Goal: Transaction & Acquisition: Purchase product/service

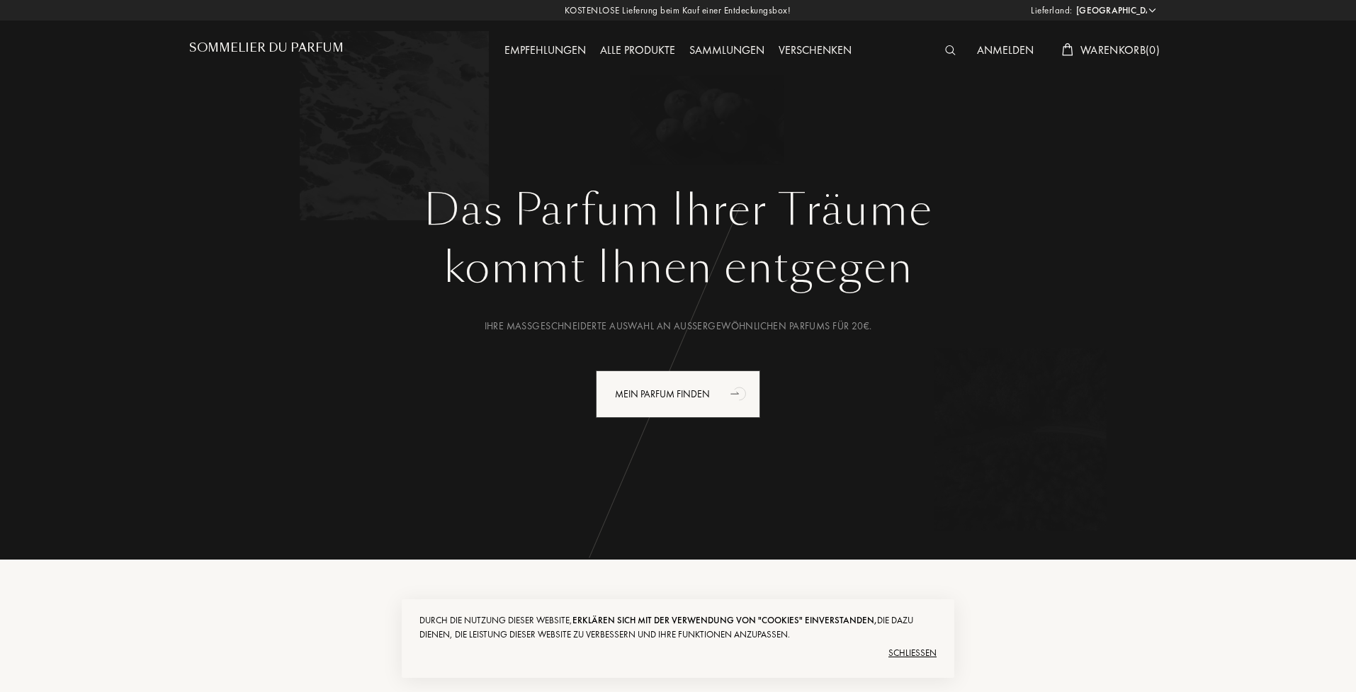
select select "DE"
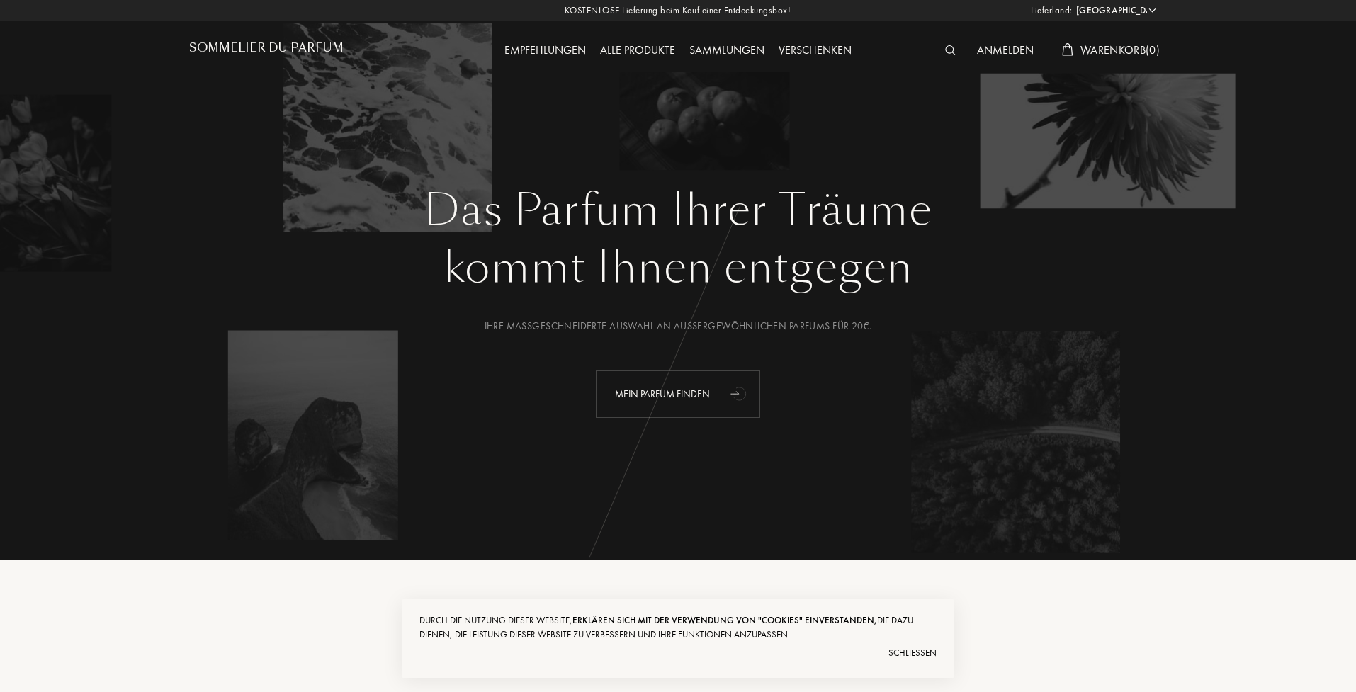
drag, startPoint x: 626, startPoint y: 381, endPoint x: 604, endPoint y: 374, distance: 23.6
click at [624, 381] on div "Mein Parfum finden" at bounding box center [678, 394] width 164 height 47
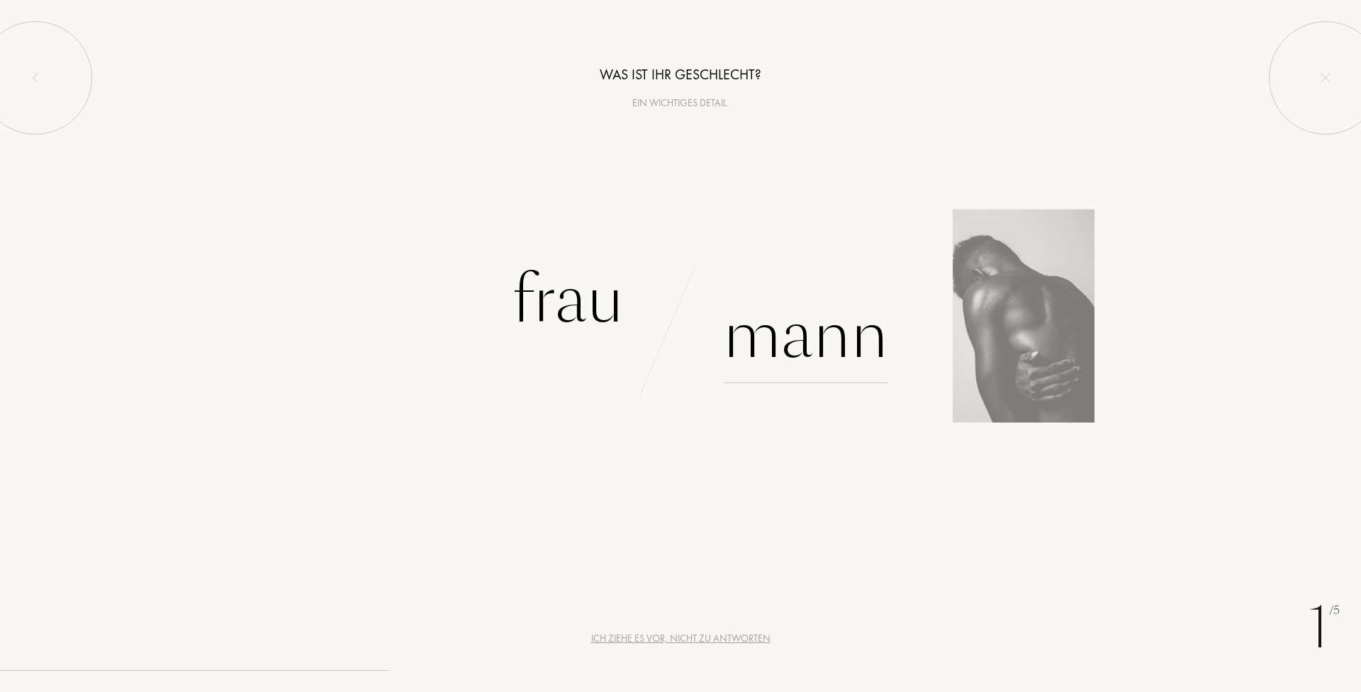
click at [830, 350] on div "Mann" at bounding box center [805, 336] width 165 height 96
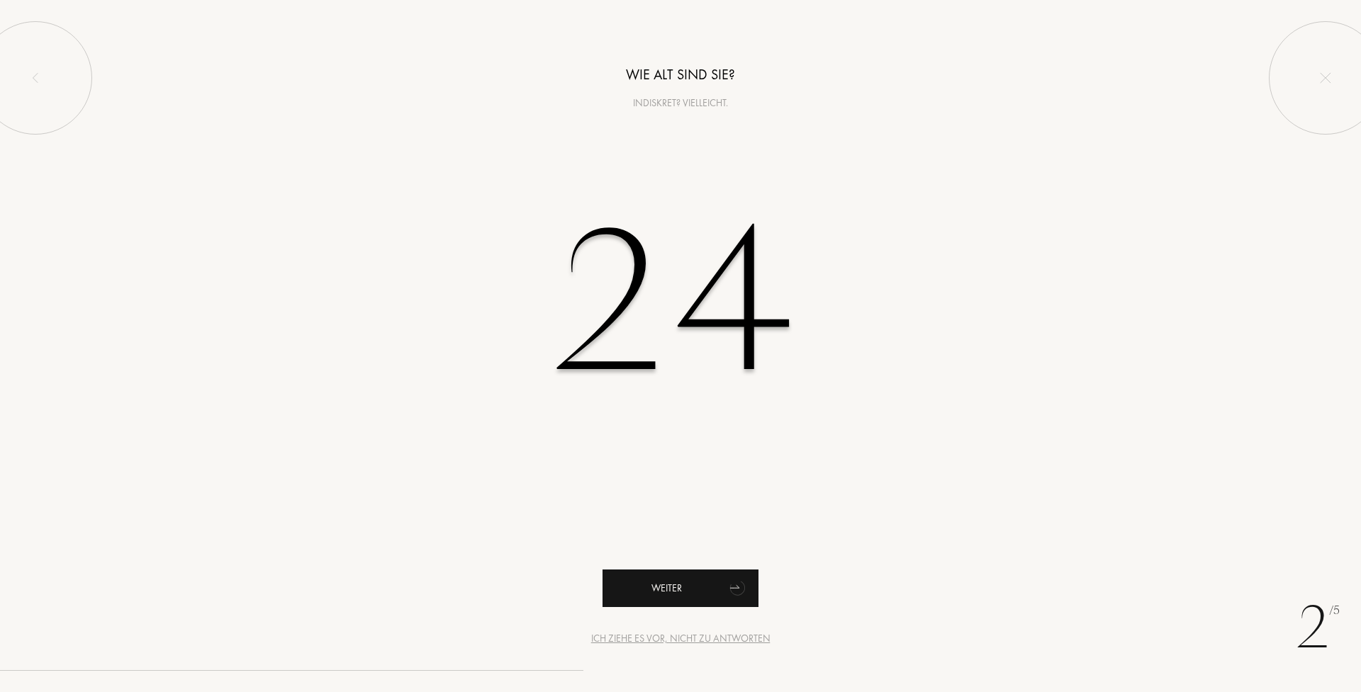
type input "24"
click at [659, 584] on div "Weiter" at bounding box center [680, 589] width 156 height 38
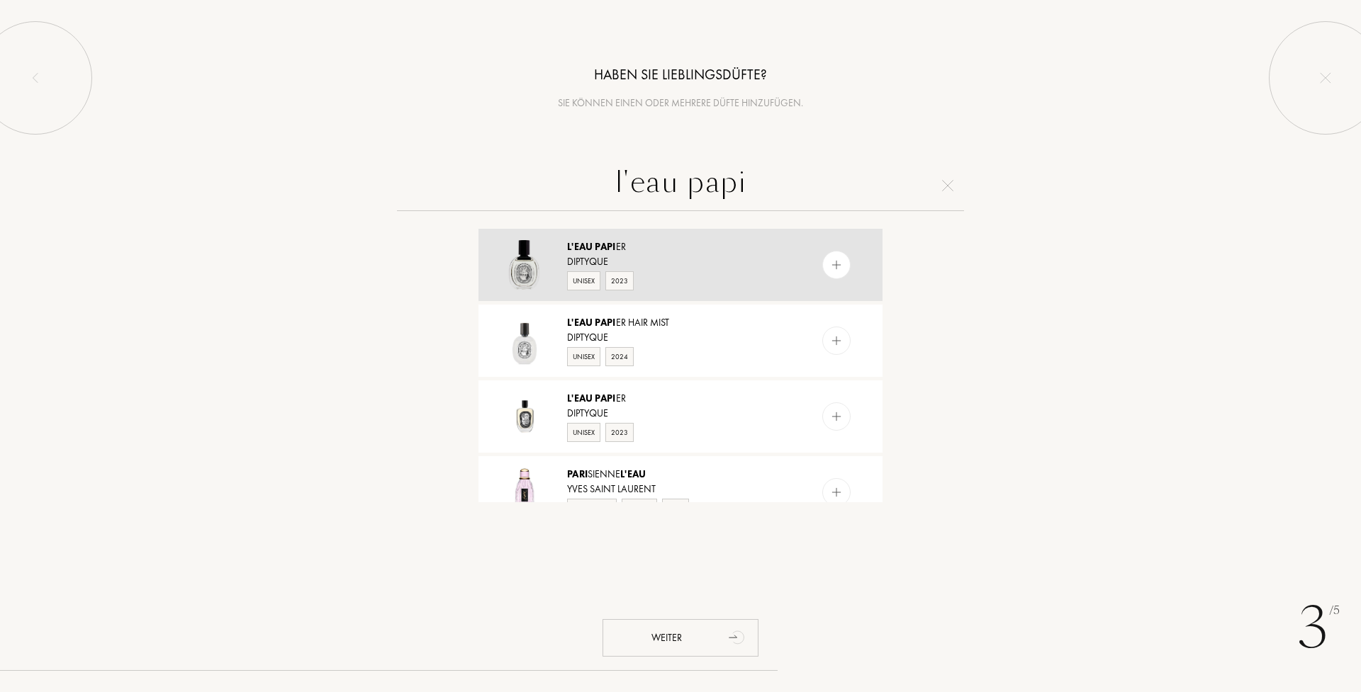
type input "l'eau papi"
click at [678, 264] on div "Diptyque" at bounding box center [679, 261] width 225 height 15
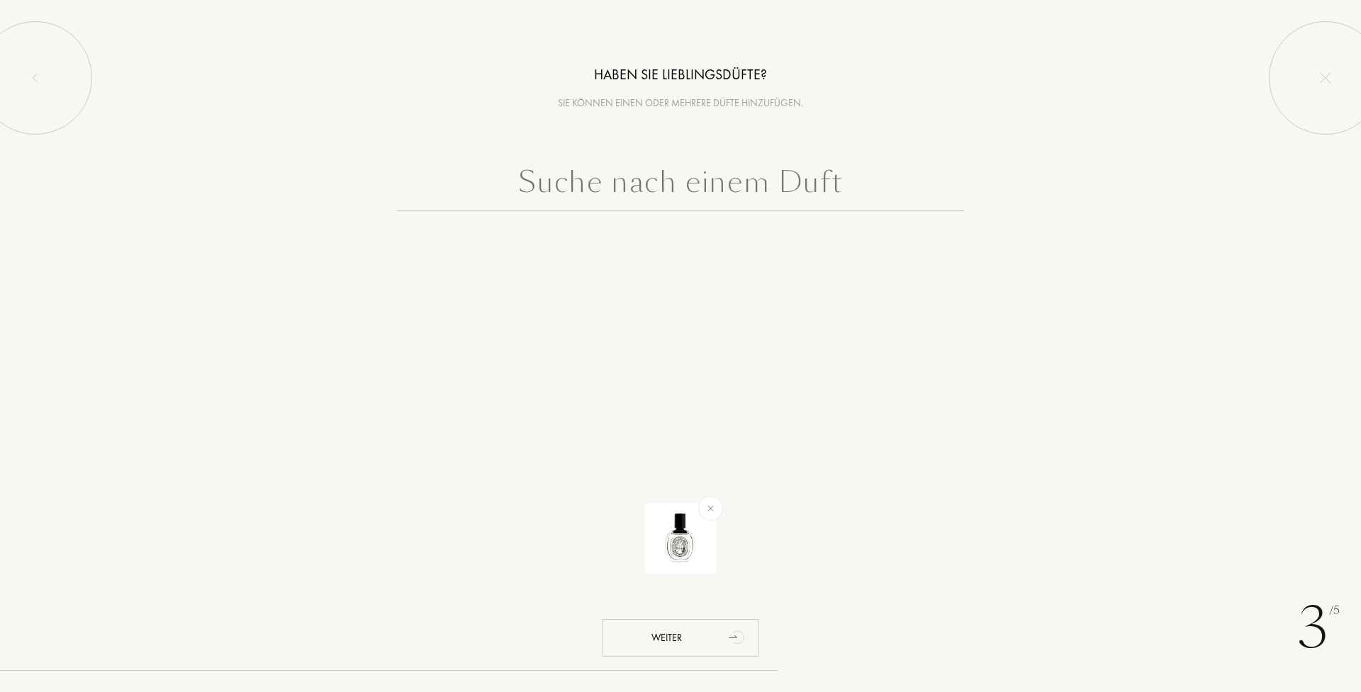
click at [651, 179] on input "text" at bounding box center [680, 185] width 567 height 51
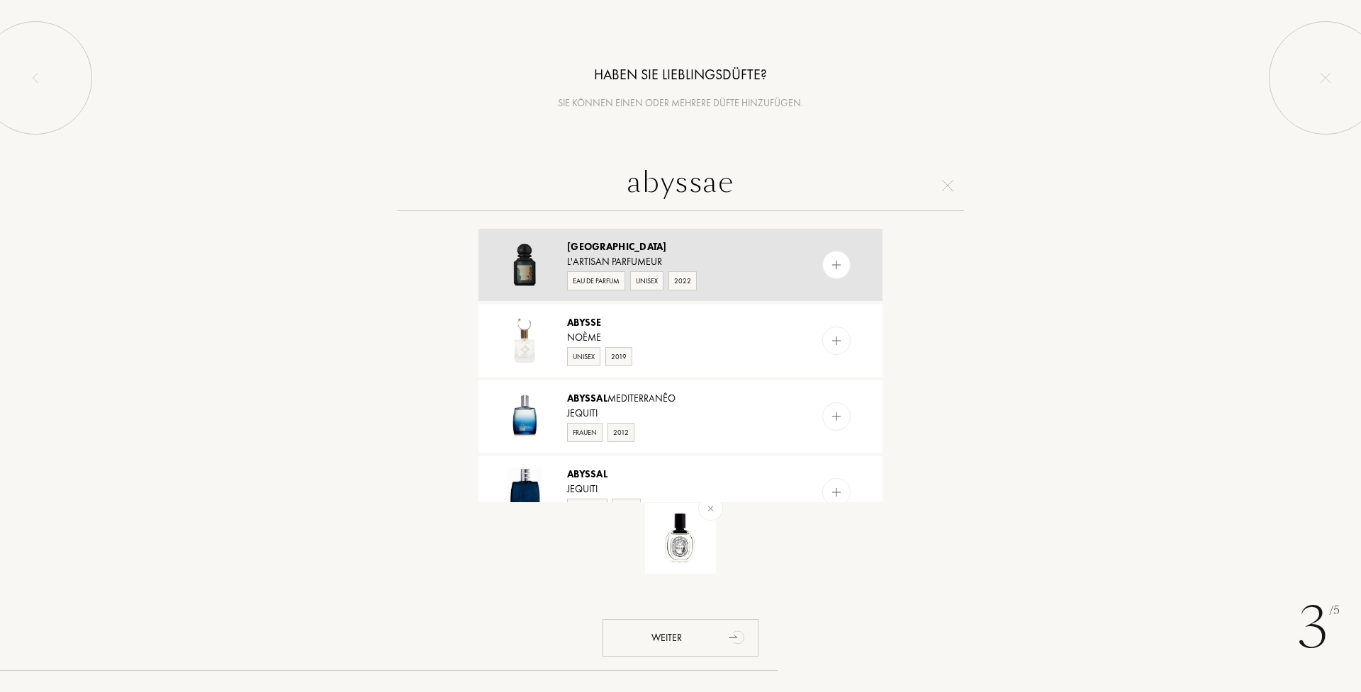
type input "abyssae"
click at [707, 243] on div "Abyssae" at bounding box center [679, 247] width 225 height 15
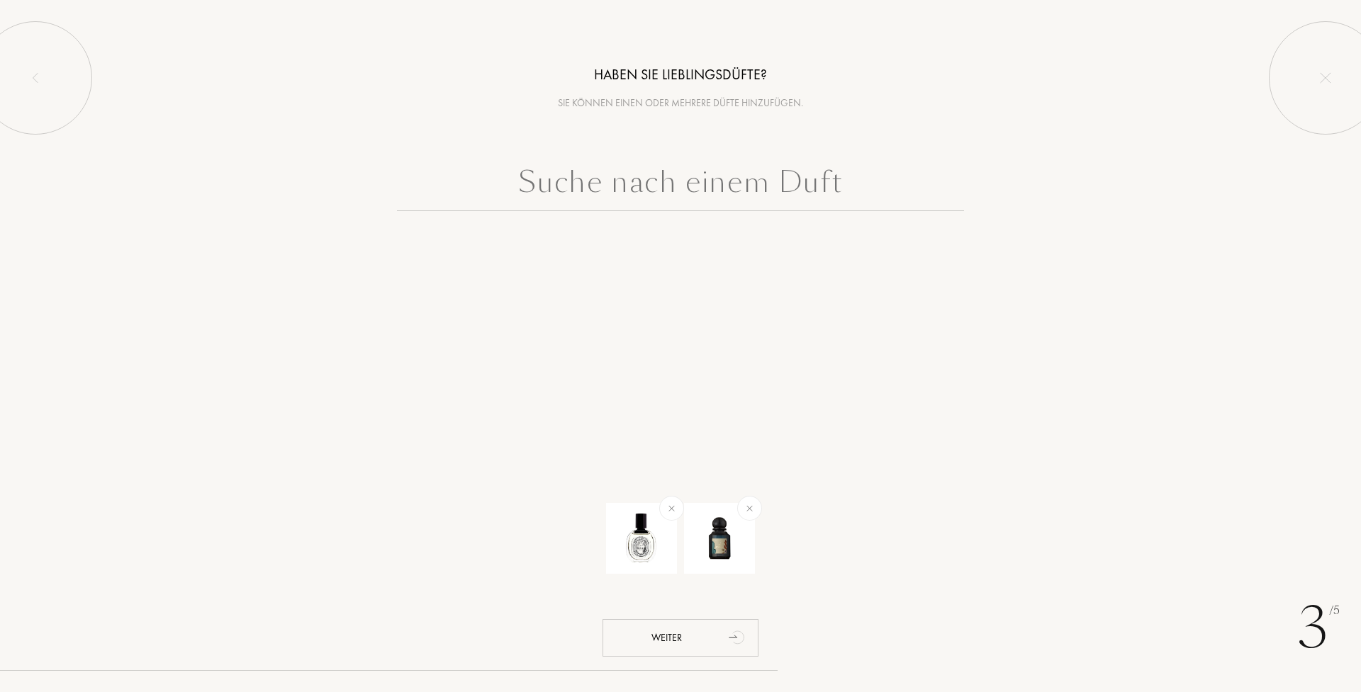
click at [876, 206] on input "text" at bounding box center [680, 185] width 567 height 51
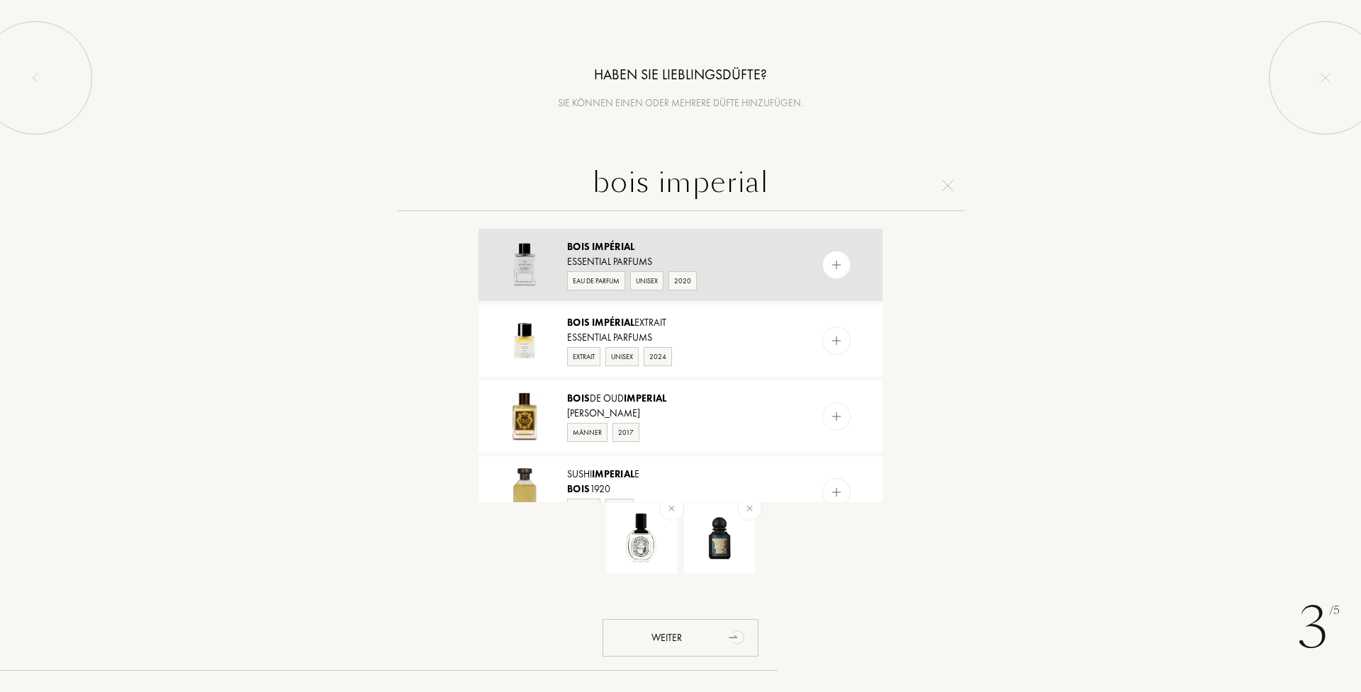
type input "bois imperial"
click at [748, 247] on div "Bois Impérial" at bounding box center [679, 247] width 225 height 15
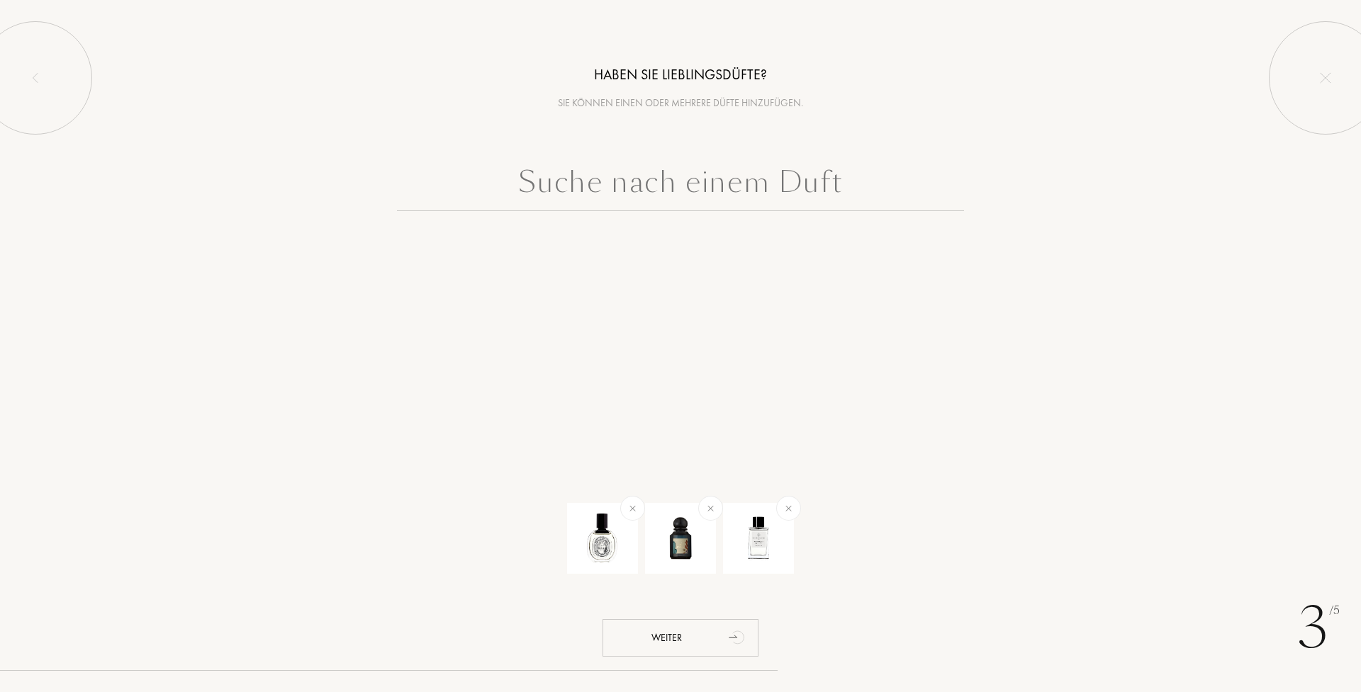
click at [785, 188] on input "text" at bounding box center [680, 185] width 567 height 51
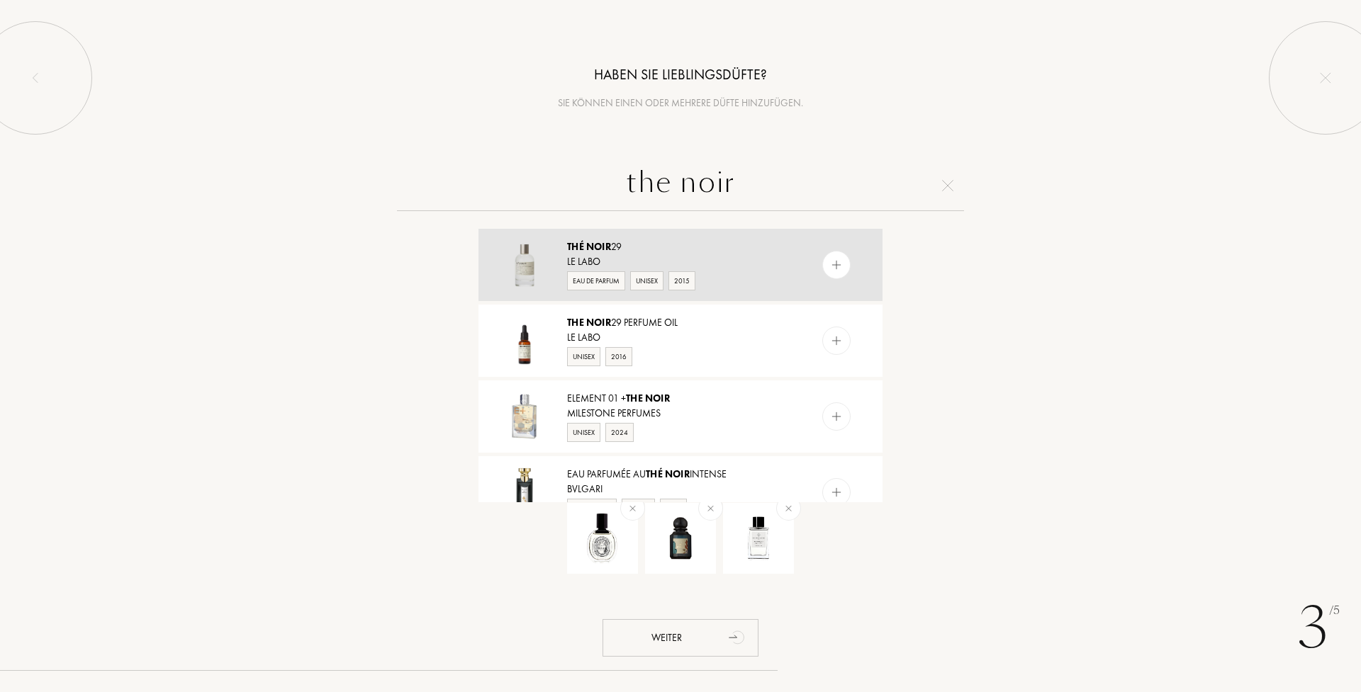
type input "the noir"
click at [698, 242] on div "Thé Noir 29" at bounding box center [679, 247] width 225 height 15
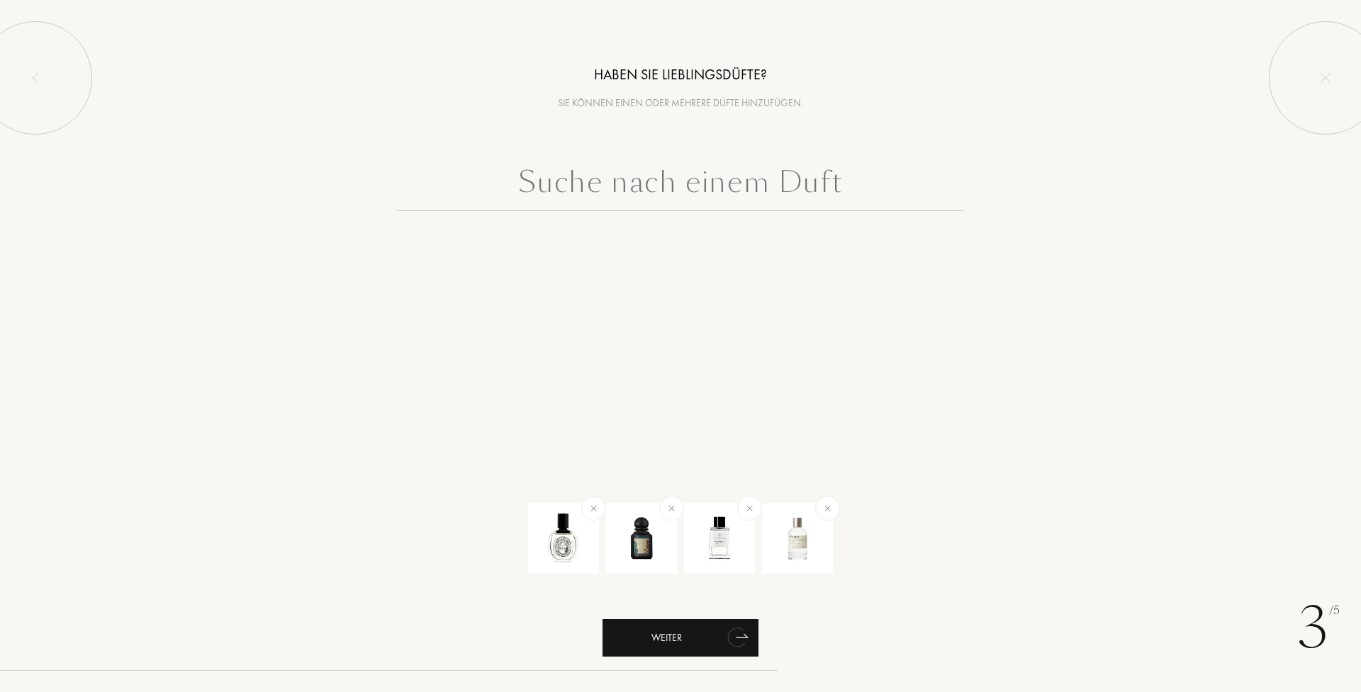
click at [701, 647] on div "Weiter" at bounding box center [680, 638] width 156 height 38
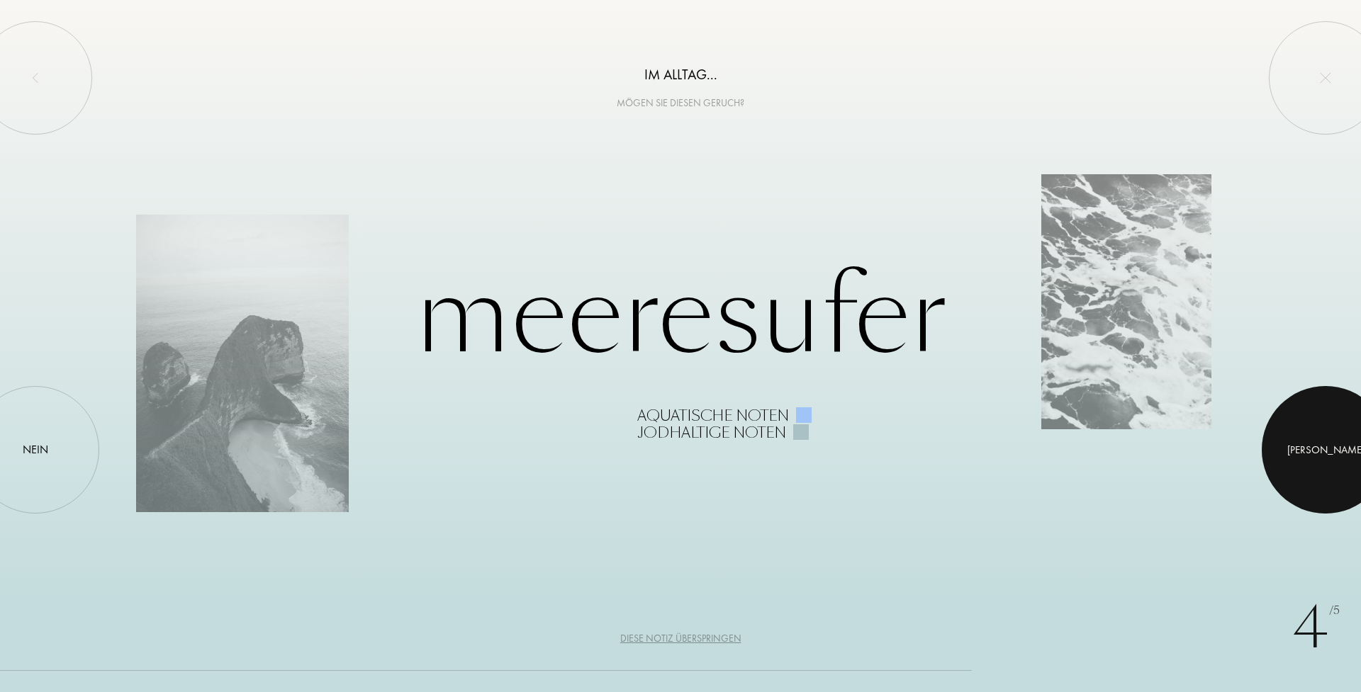
click at [1308, 459] on div at bounding box center [1325, 450] width 128 height 128
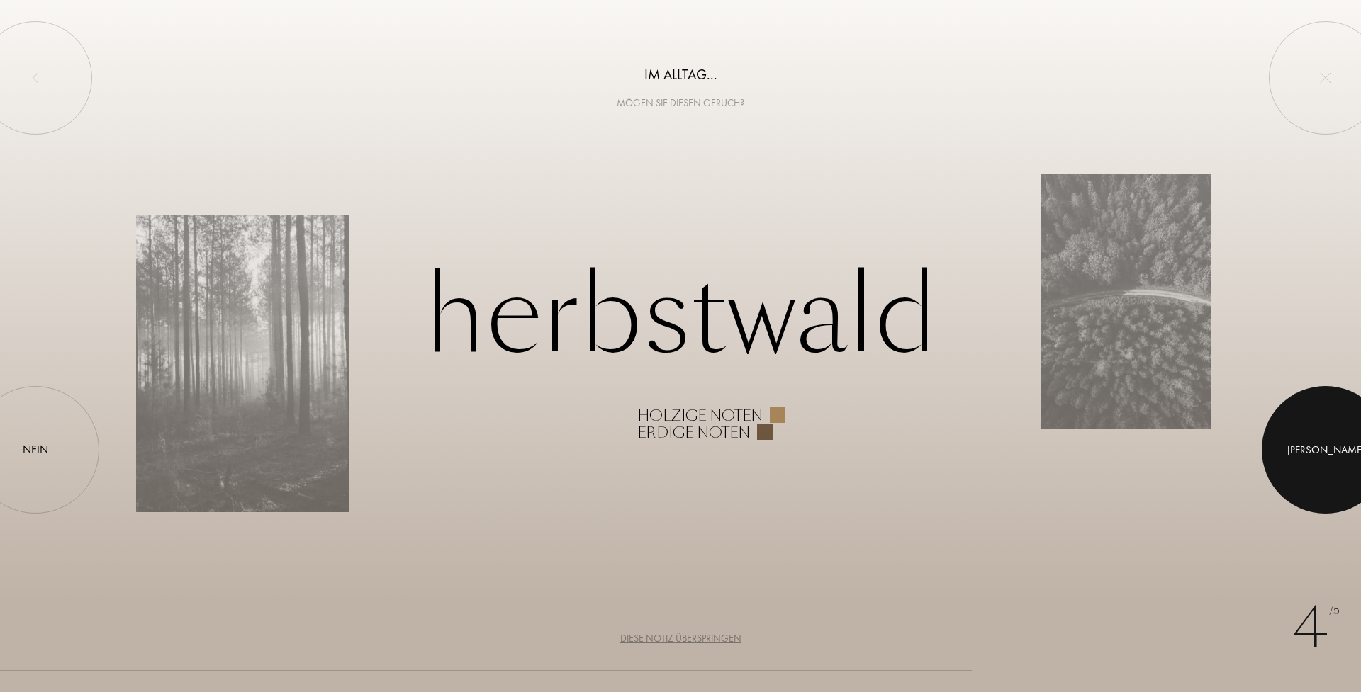
click at [1343, 480] on div at bounding box center [1325, 450] width 128 height 128
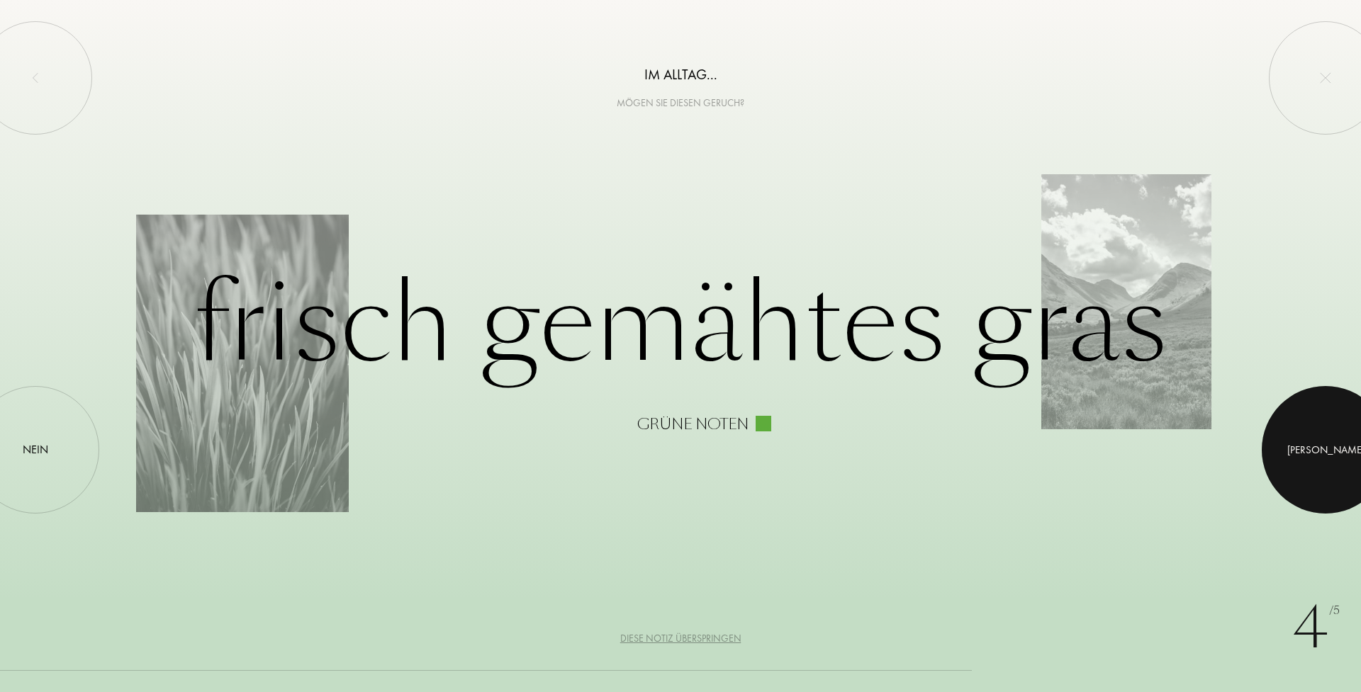
click at [1297, 477] on div at bounding box center [1325, 450] width 128 height 128
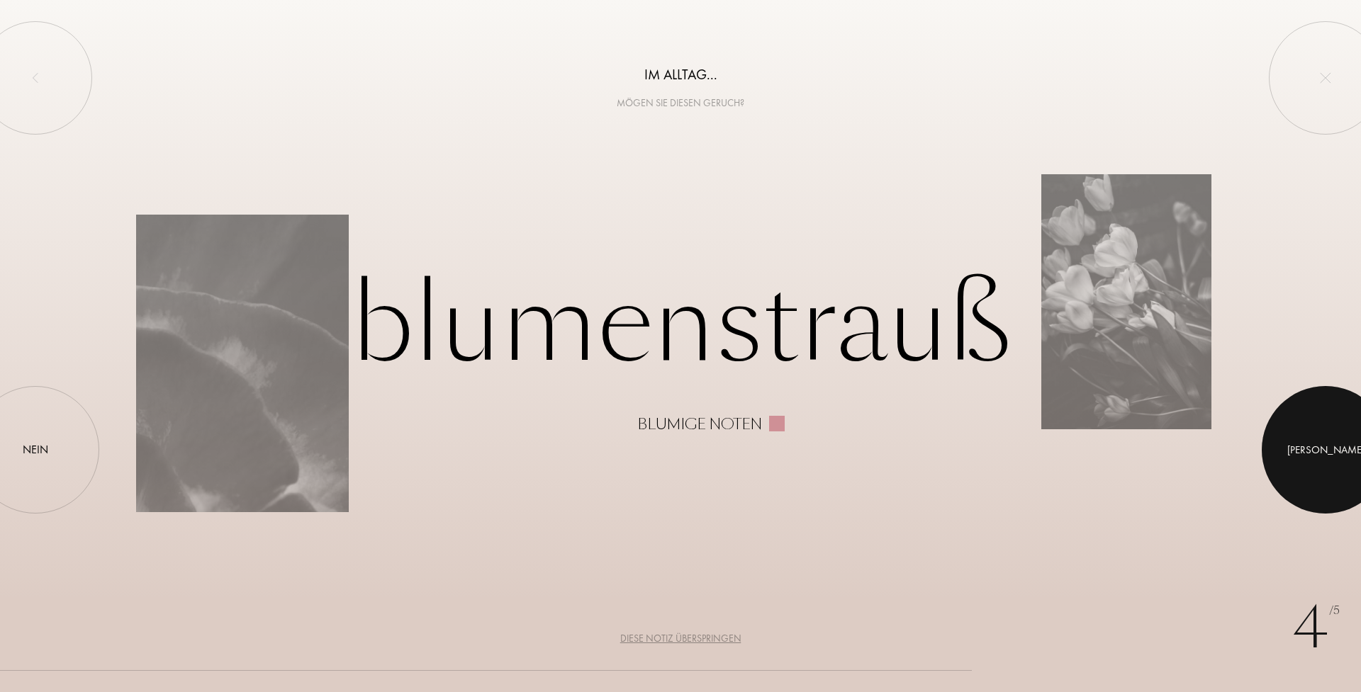
click at [1298, 472] on div at bounding box center [1325, 450] width 128 height 128
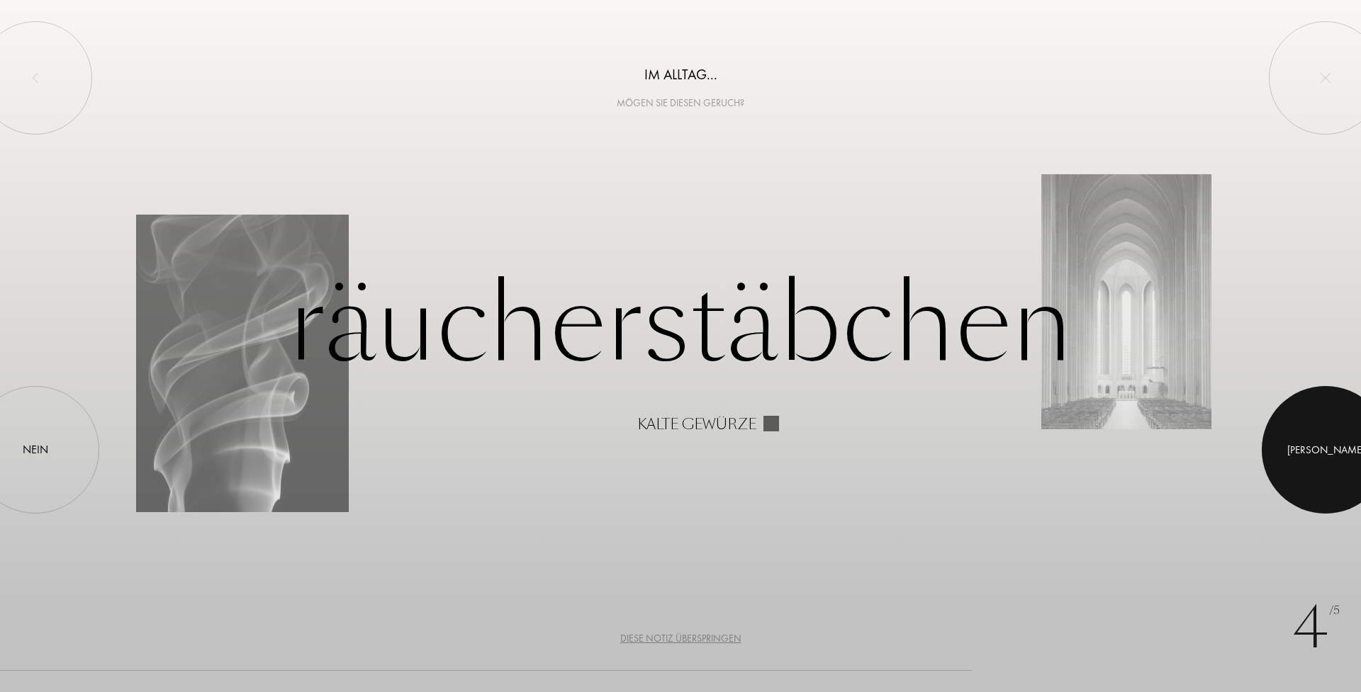
click at [1344, 456] on div at bounding box center [1325, 450] width 128 height 128
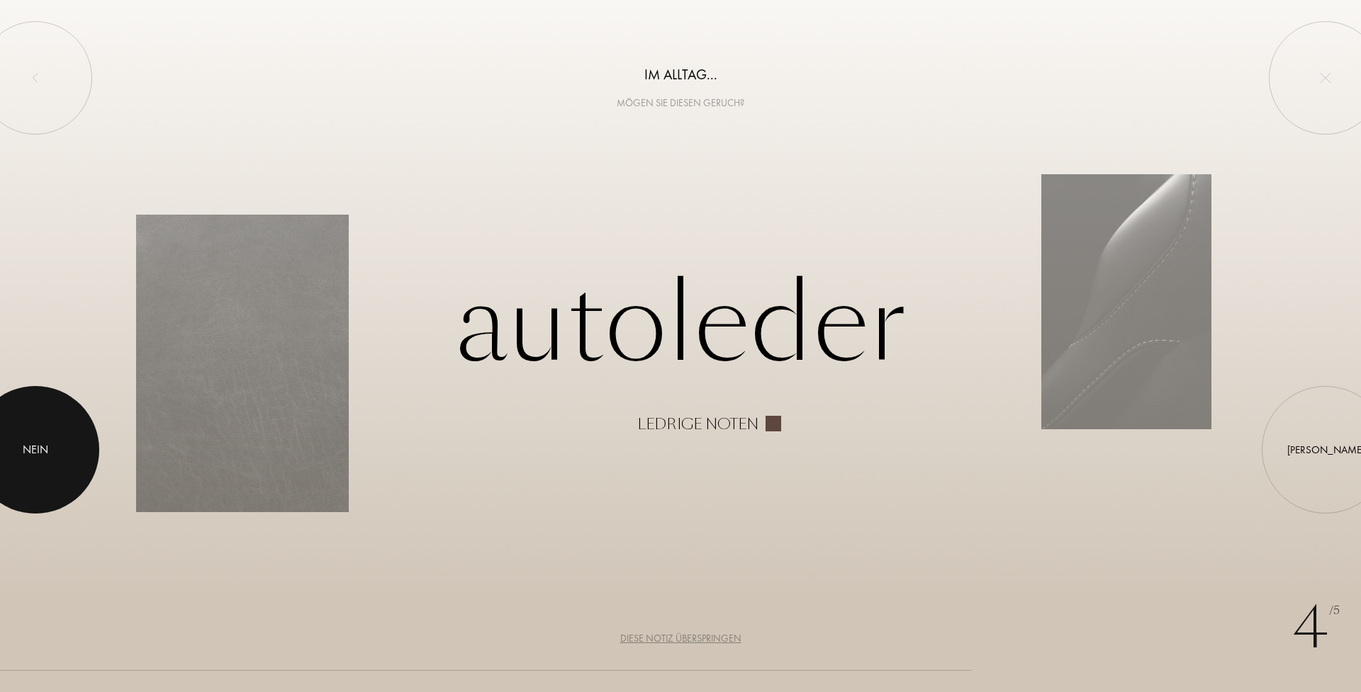
click at [55, 456] on div at bounding box center [36, 450] width 128 height 128
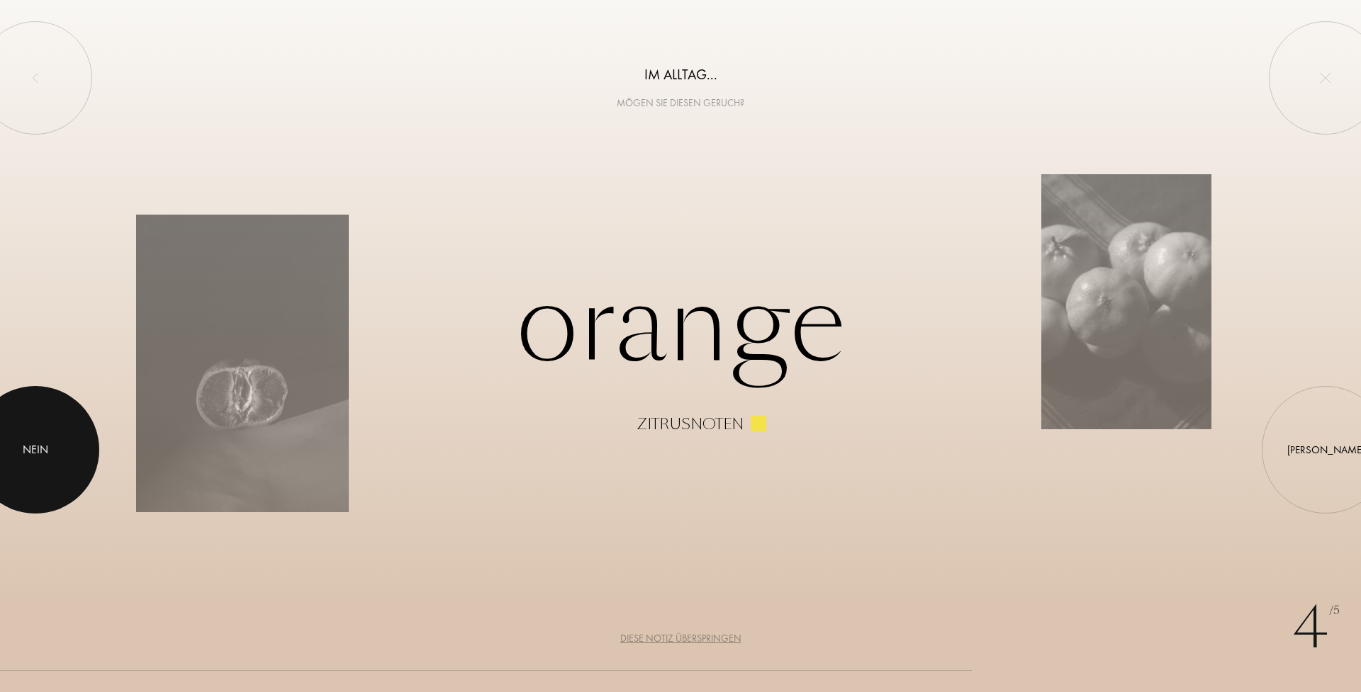
click at [55, 456] on div at bounding box center [36, 450] width 128 height 128
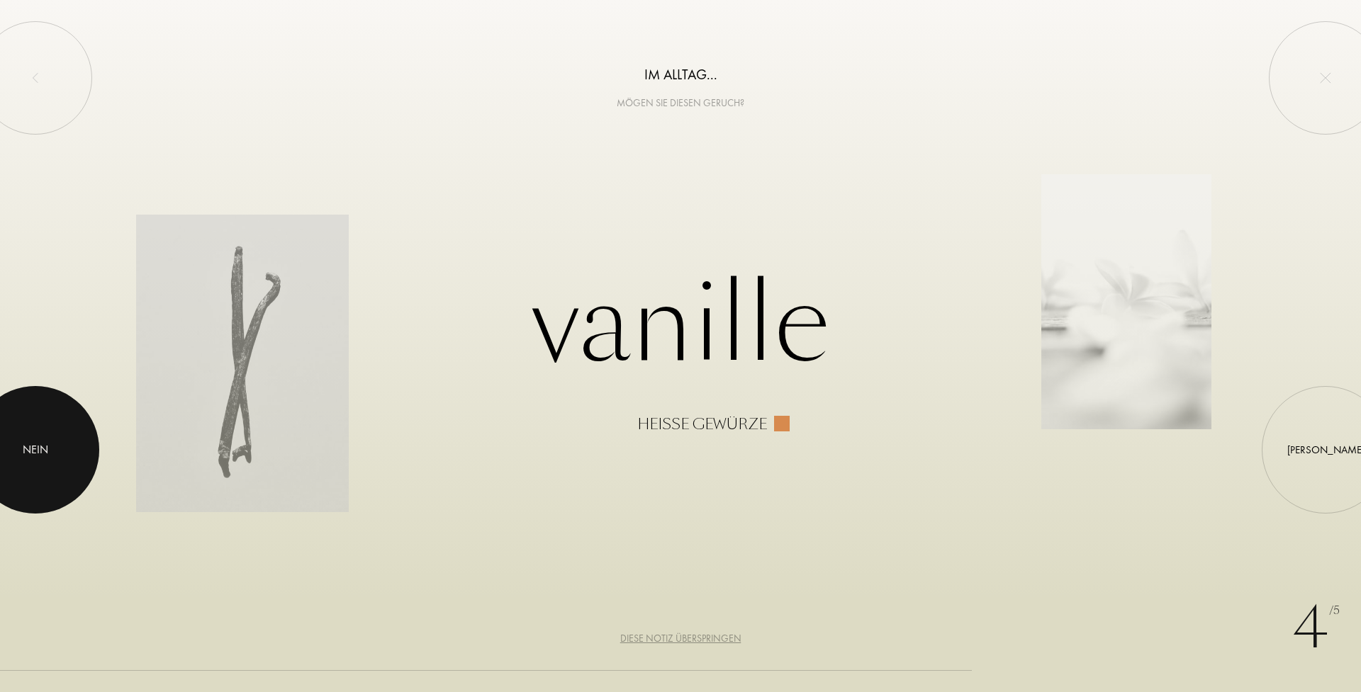
click at [55, 456] on div at bounding box center [36, 450] width 128 height 128
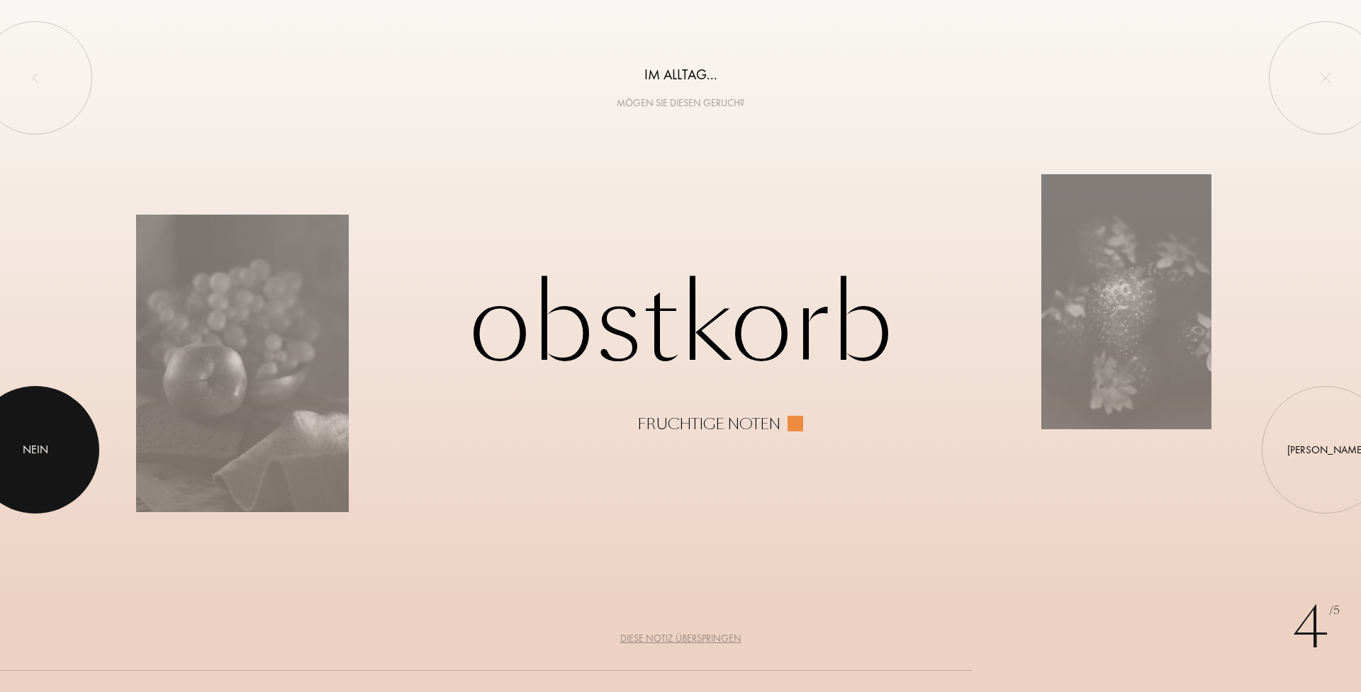
click at [55, 456] on div at bounding box center [36, 450] width 128 height 128
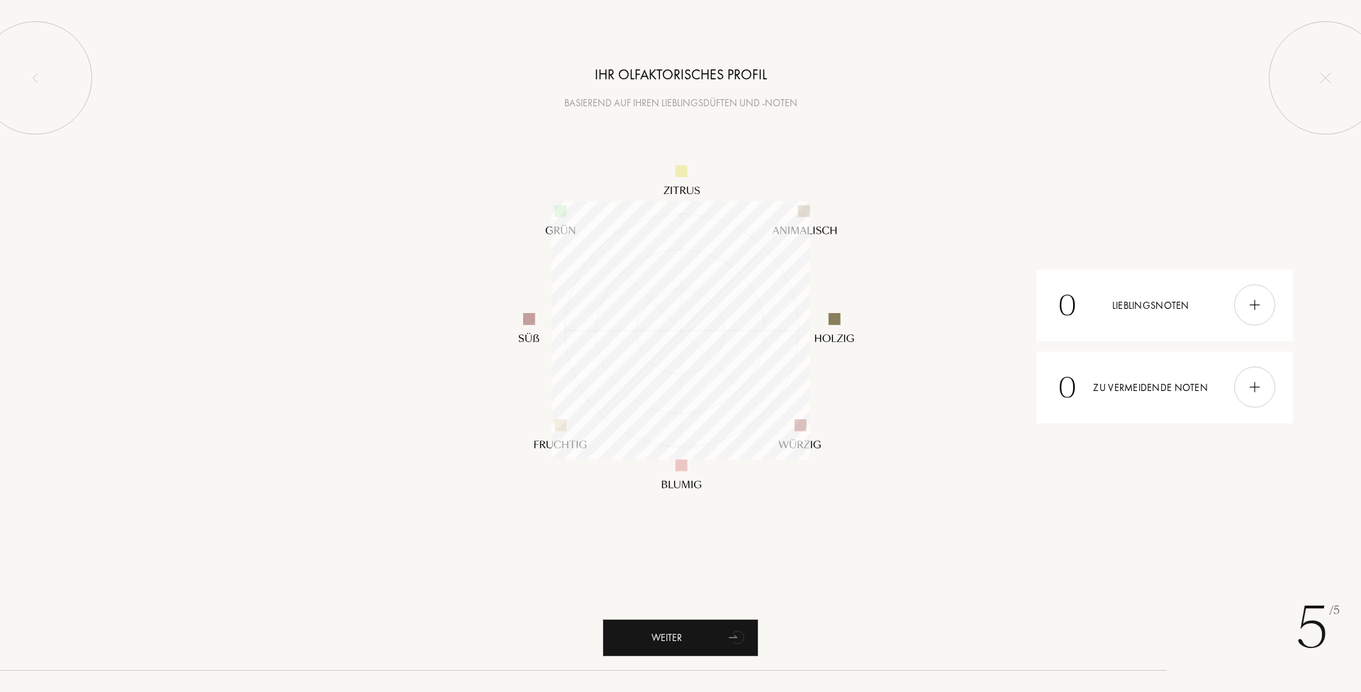
scroll to position [259, 259]
click at [1121, 293] on div "0 Lieblingsnoten" at bounding box center [1164, 305] width 257 height 72
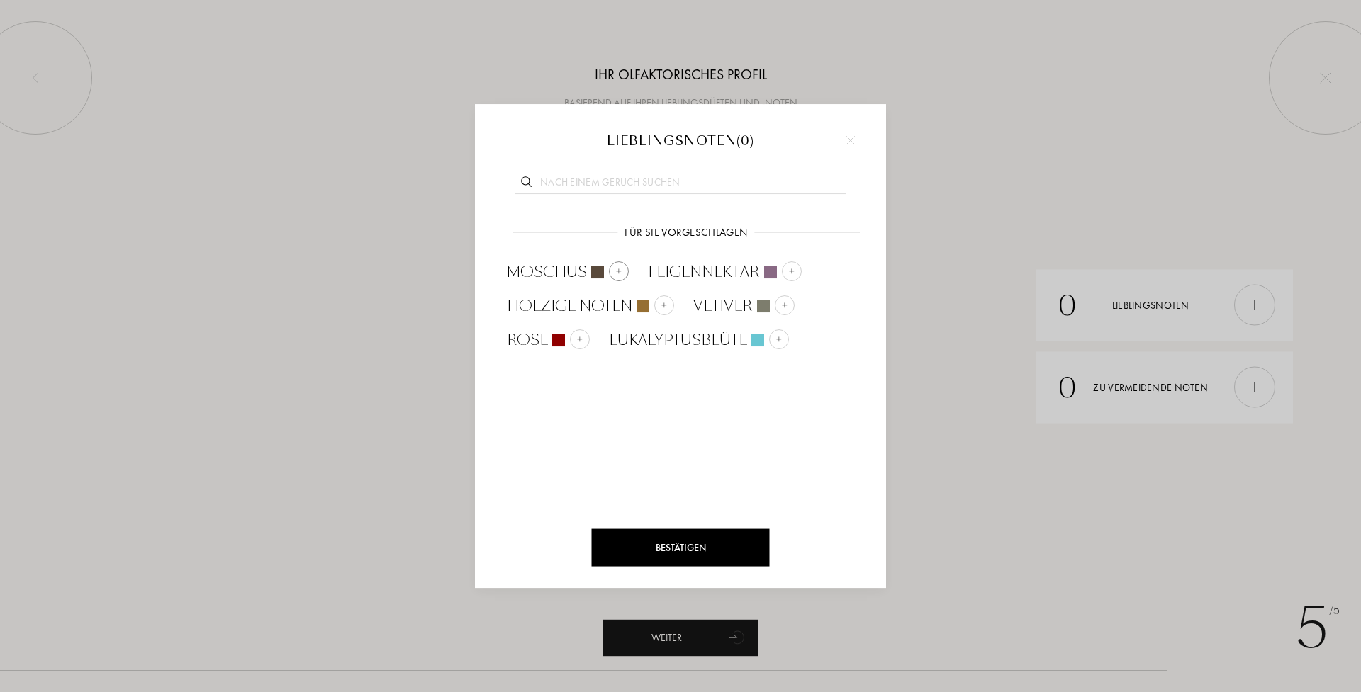
click at [623, 268] on div at bounding box center [619, 272] width 20 height 20
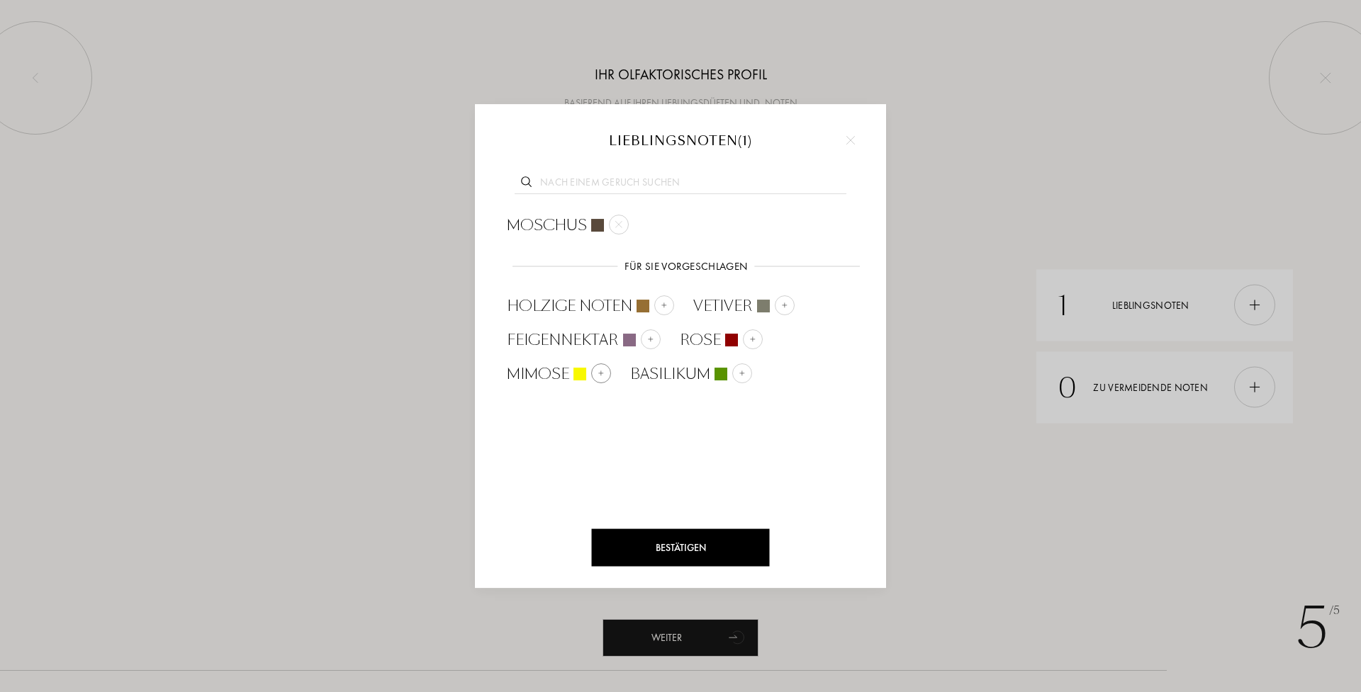
click at [602, 367] on div at bounding box center [601, 374] width 20 height 20
click at [751, 339] on img at bounding box center [752, 338] width 7 height 7
click at [789, 309] on div at bounding box center [785, 306] width 20 height 20
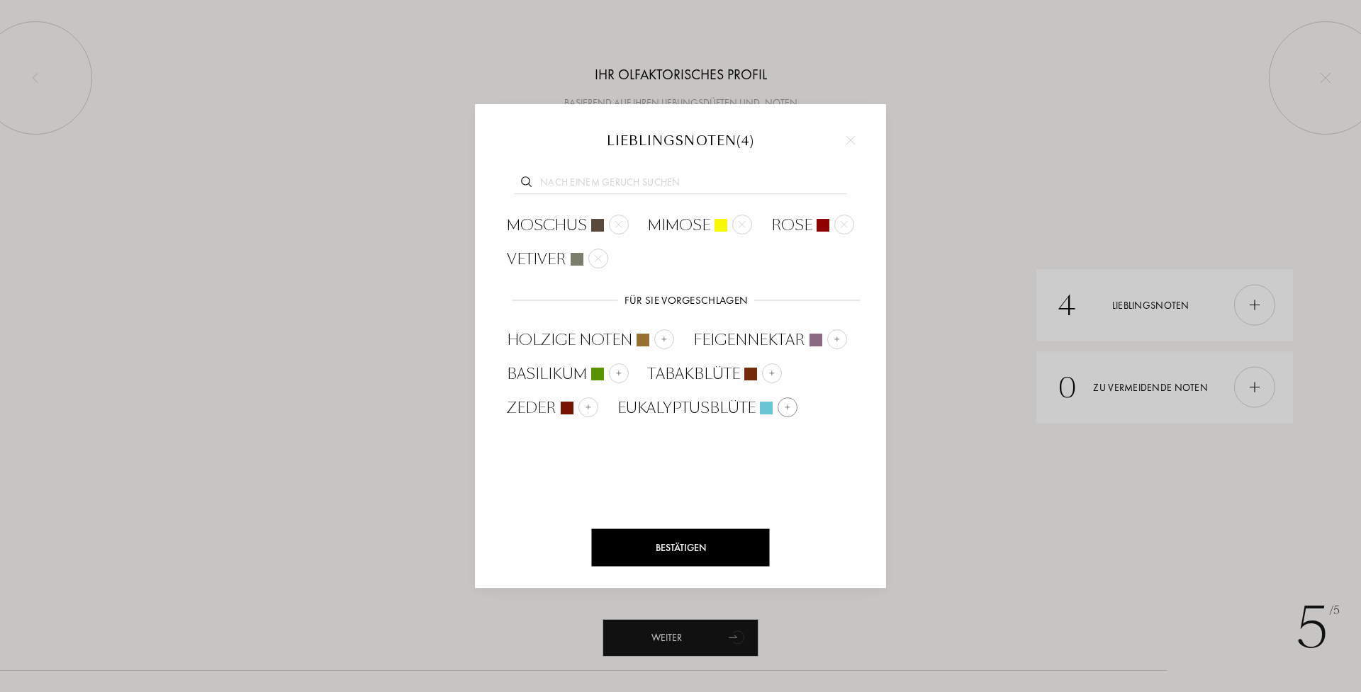
click at [786, 411] on div at bounding box center [787, 408] width 20 height 20
click at [666, 339] on img at bounding box center [664, 338] width 7 height 7
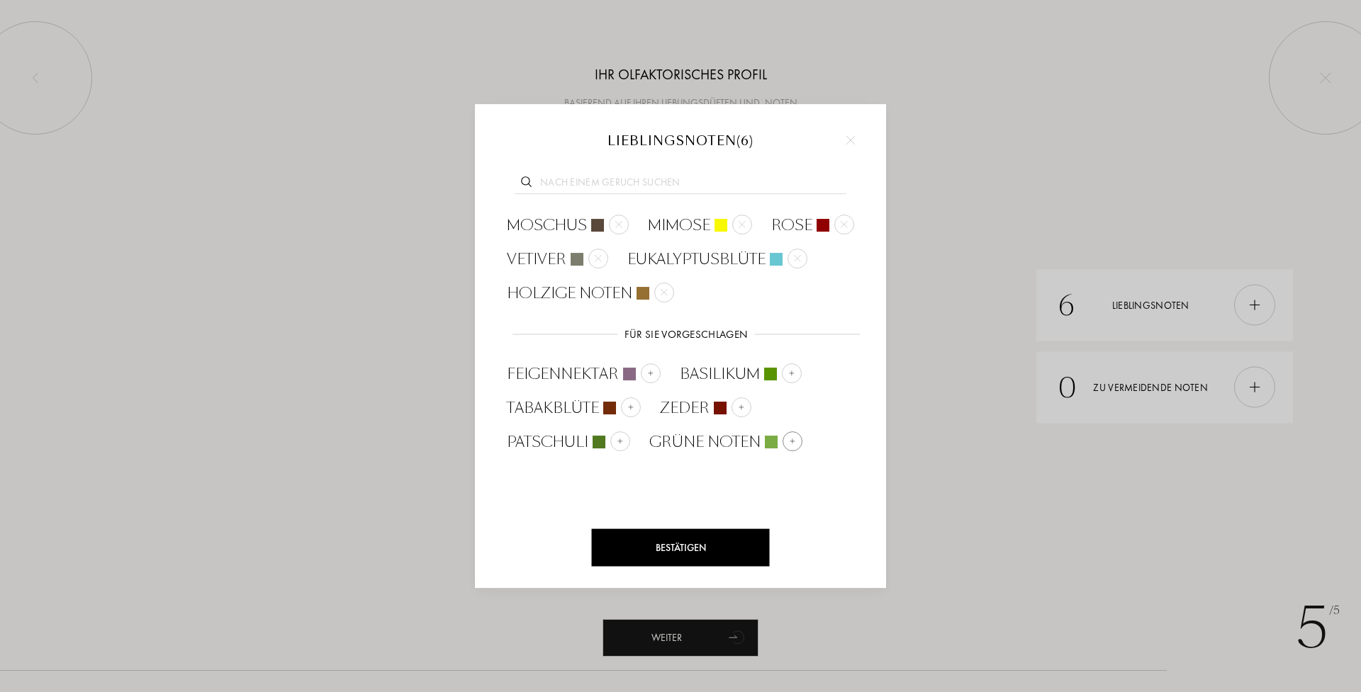
click at [792, 447] on div at bounding box center [792, 442] width 20 height 20
click at [695, 549] on div "Bestätigen" at bounding box center [681, 548] width 178 height 38
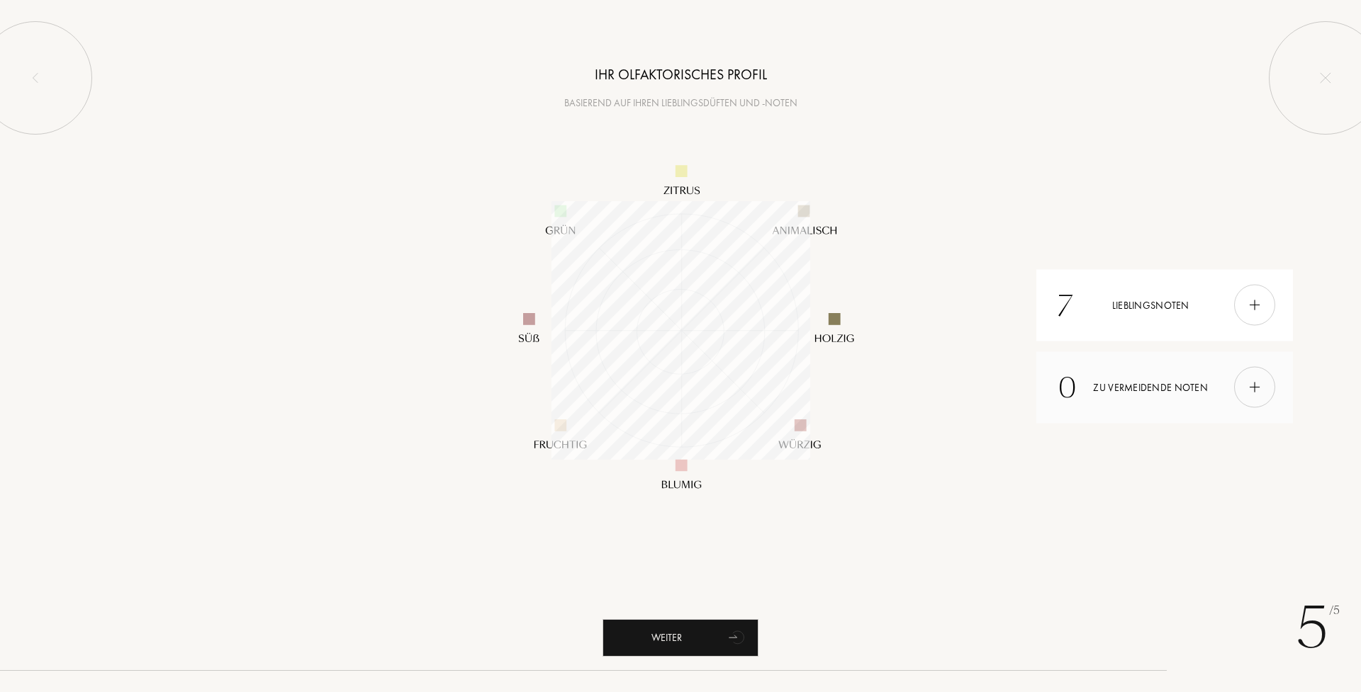
click at [1165, 381] on div "0 Zu vermeidende Noten" at bounding box center [1164, 388] width 257 height 72
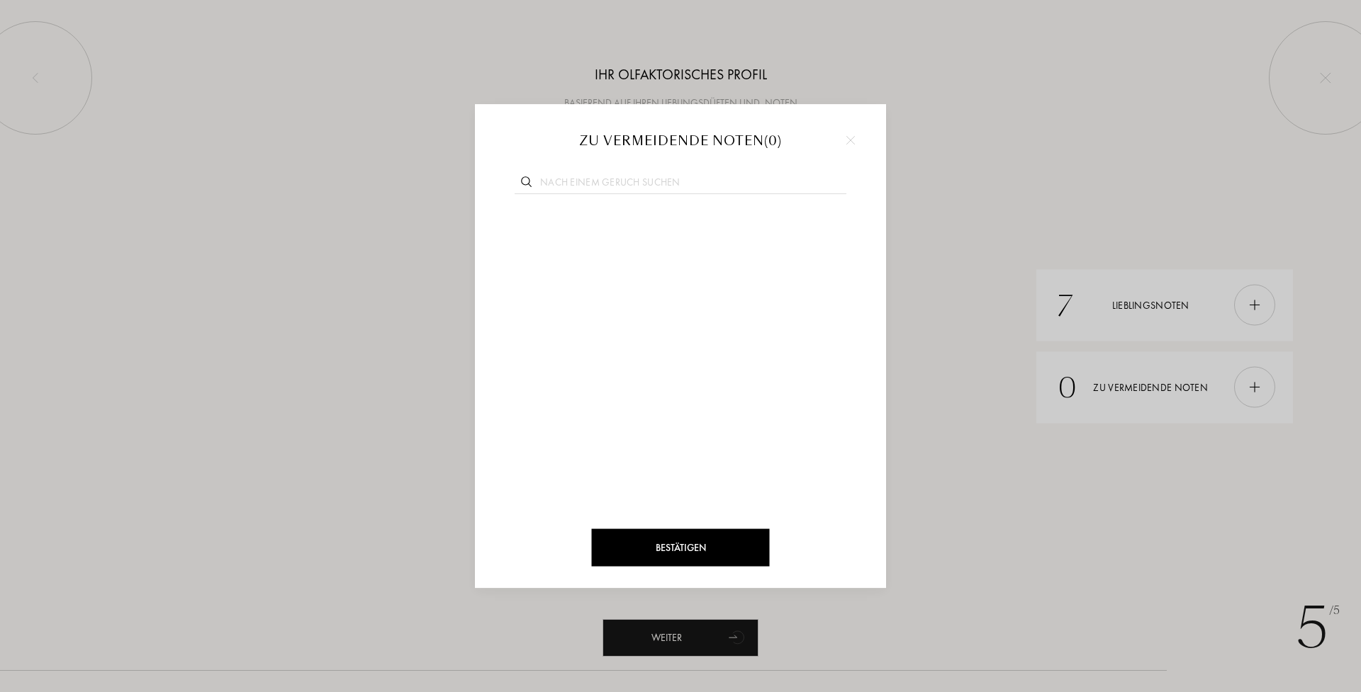
click at [850, 140] on img at bounding box center [850, 140] width 9 height 9
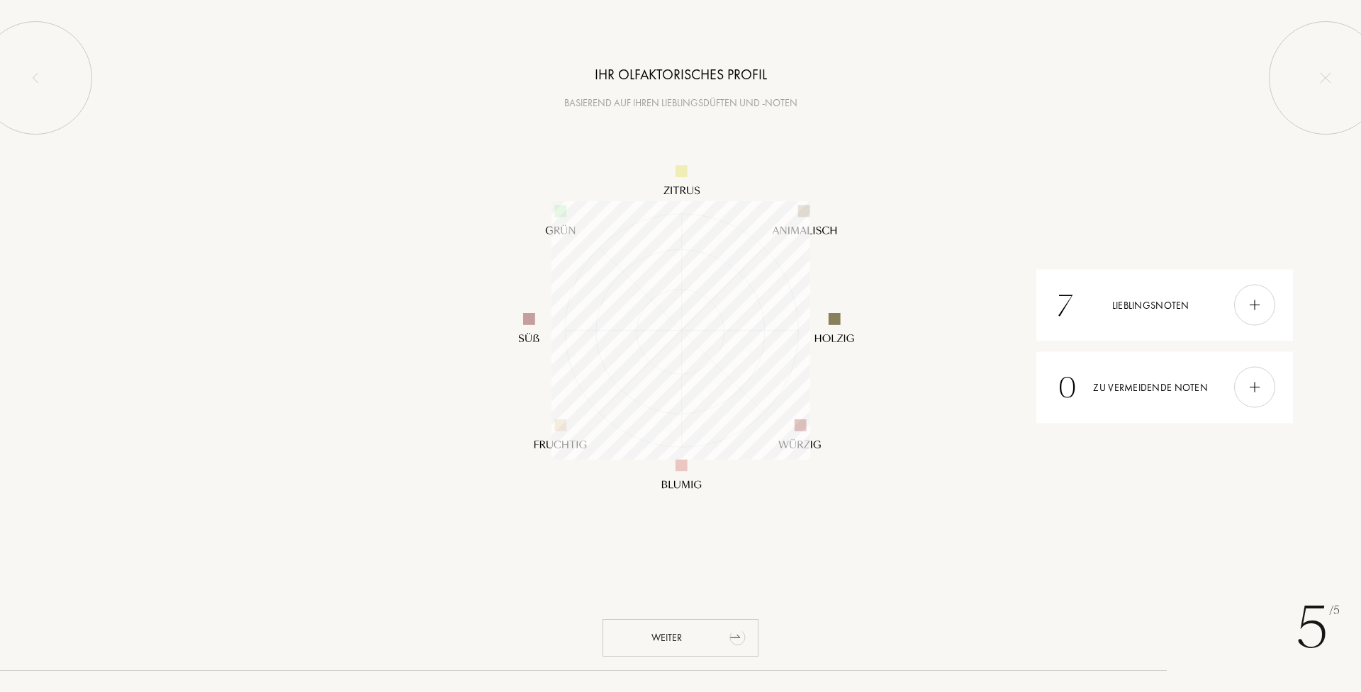
click at [720, 634] on div "Weiter" at bounding box center [680, 638] width 156 height 38
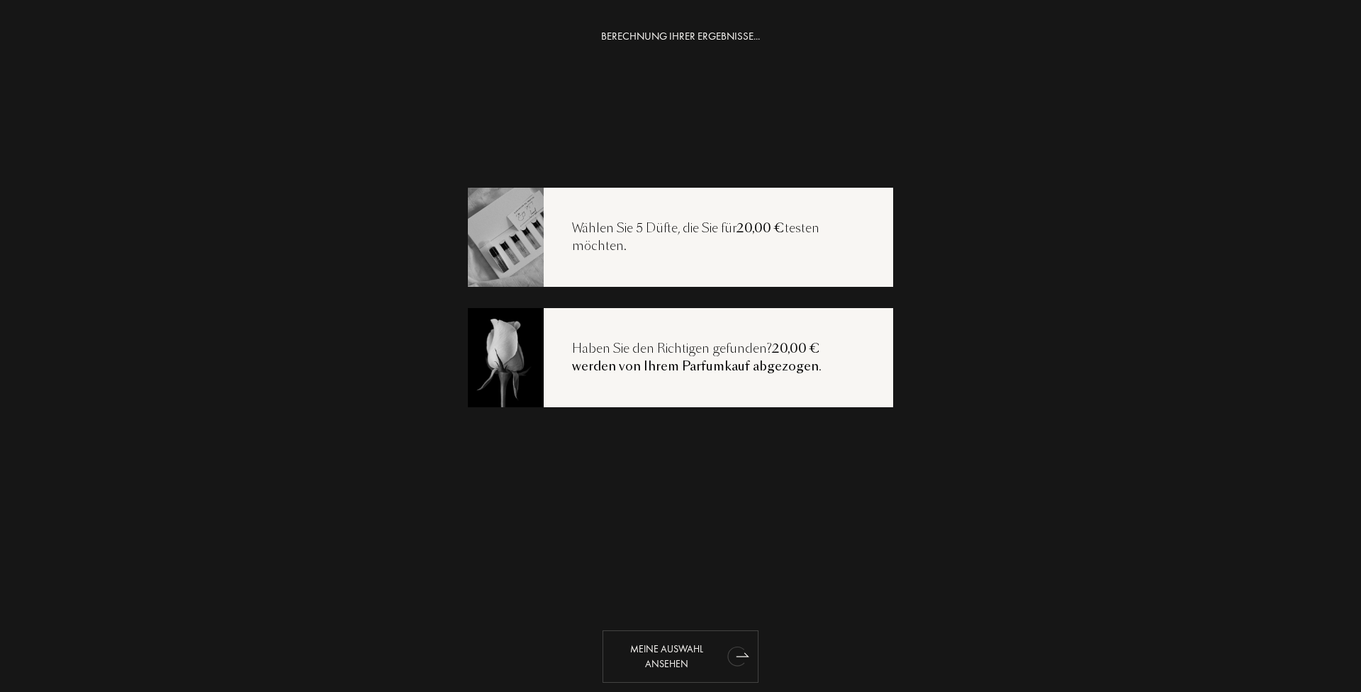
click at [688, 663] on div "Meine Auswahl ansehen" at bounding box center [680, 657] width 156 height 52
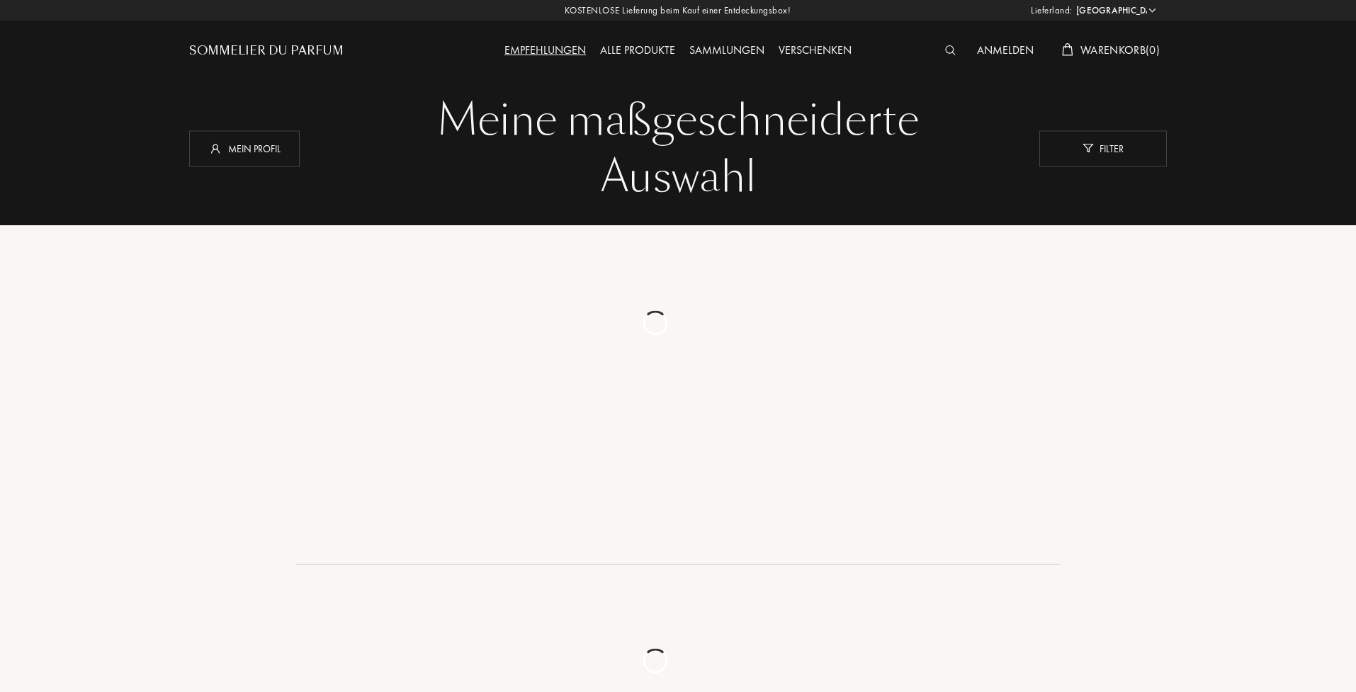
select select "DE"
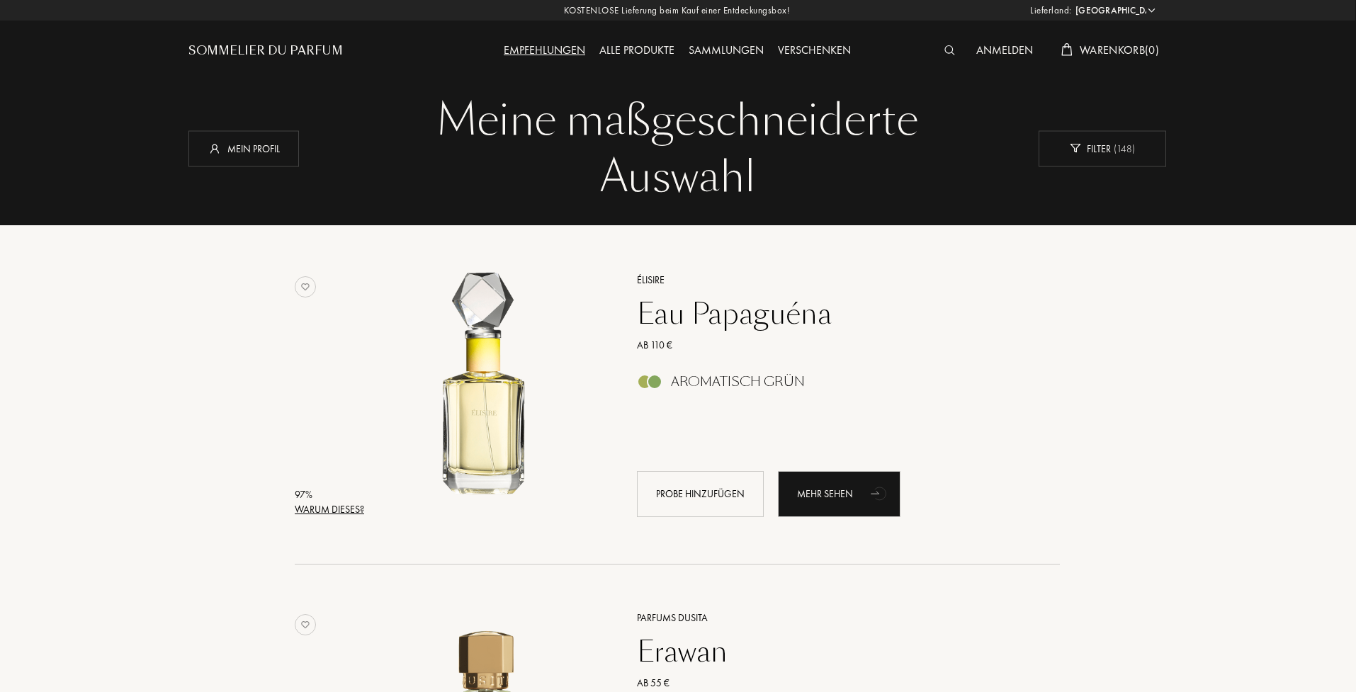
scroll to position [0, 1]
click at [698, 501] on div "Probe hinzufügen" at bounding box center [700, 494] width 127 height 46
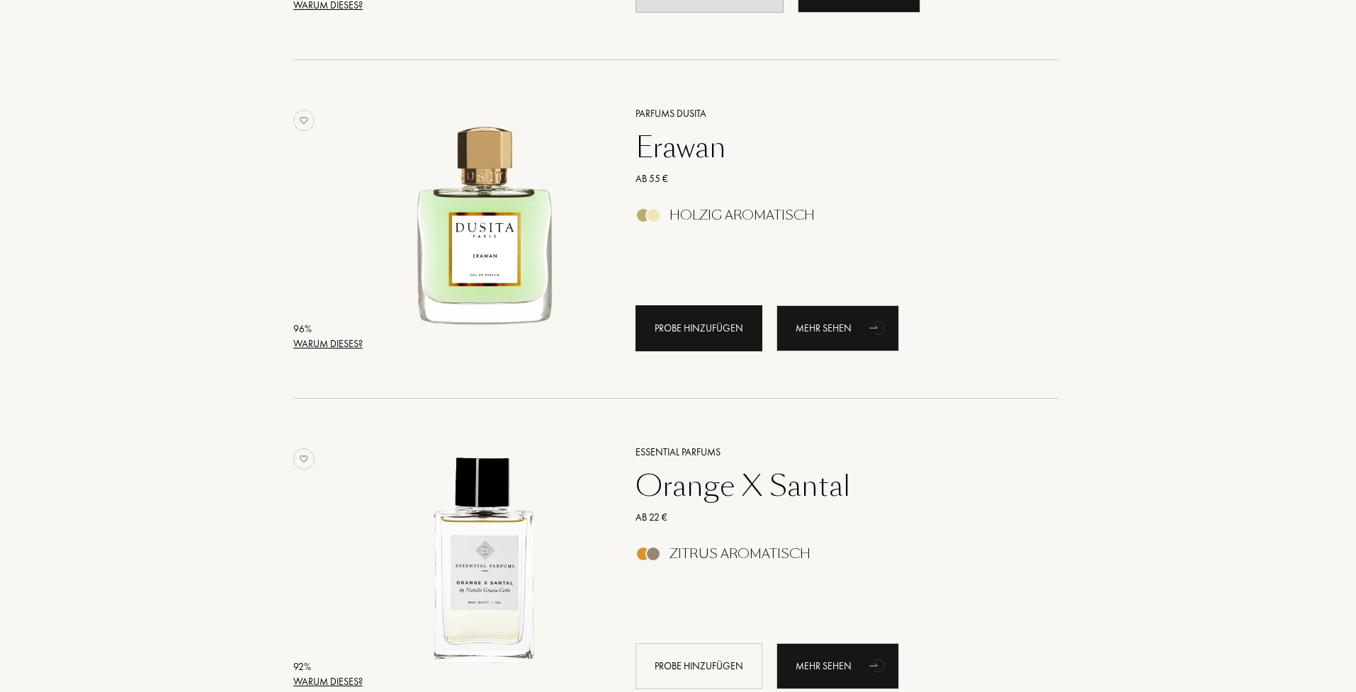
scroll to position [505, 2]
click at [658, 326] on div "Probe hinzufügen" at bounding box center [699, 328] width 127 height 46
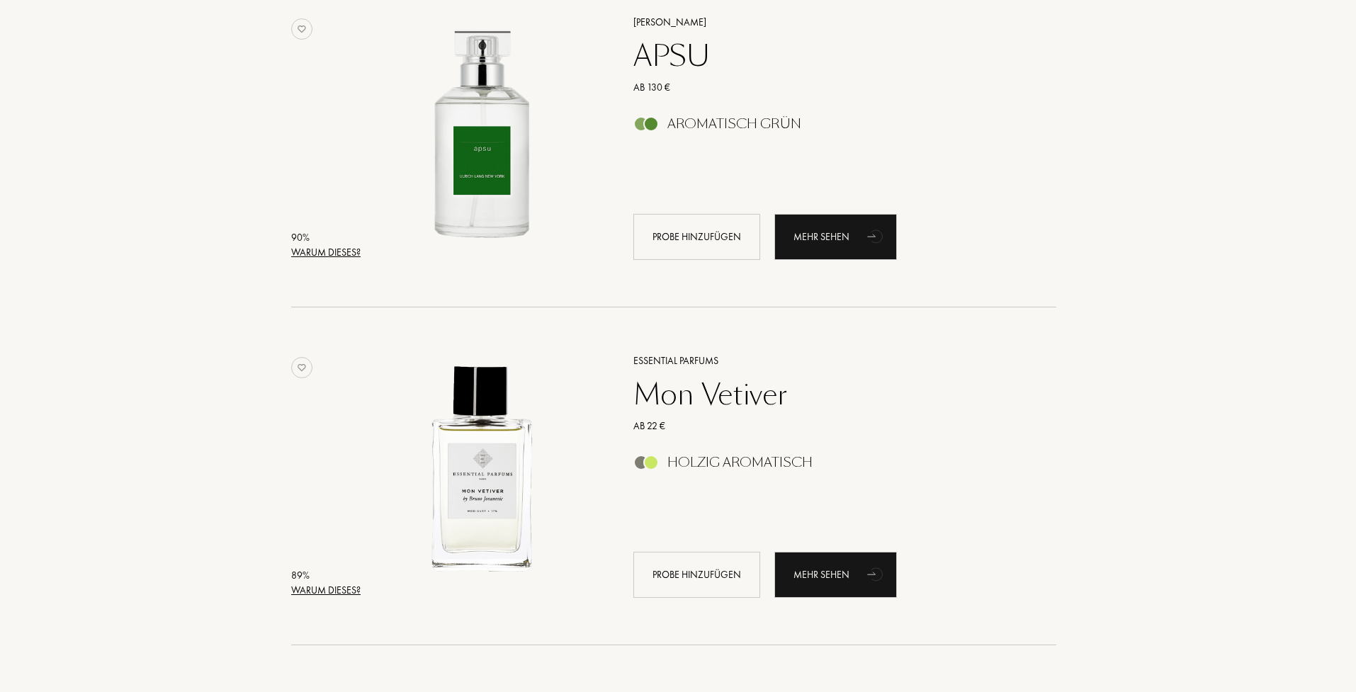
scroll to position [1276, 4]
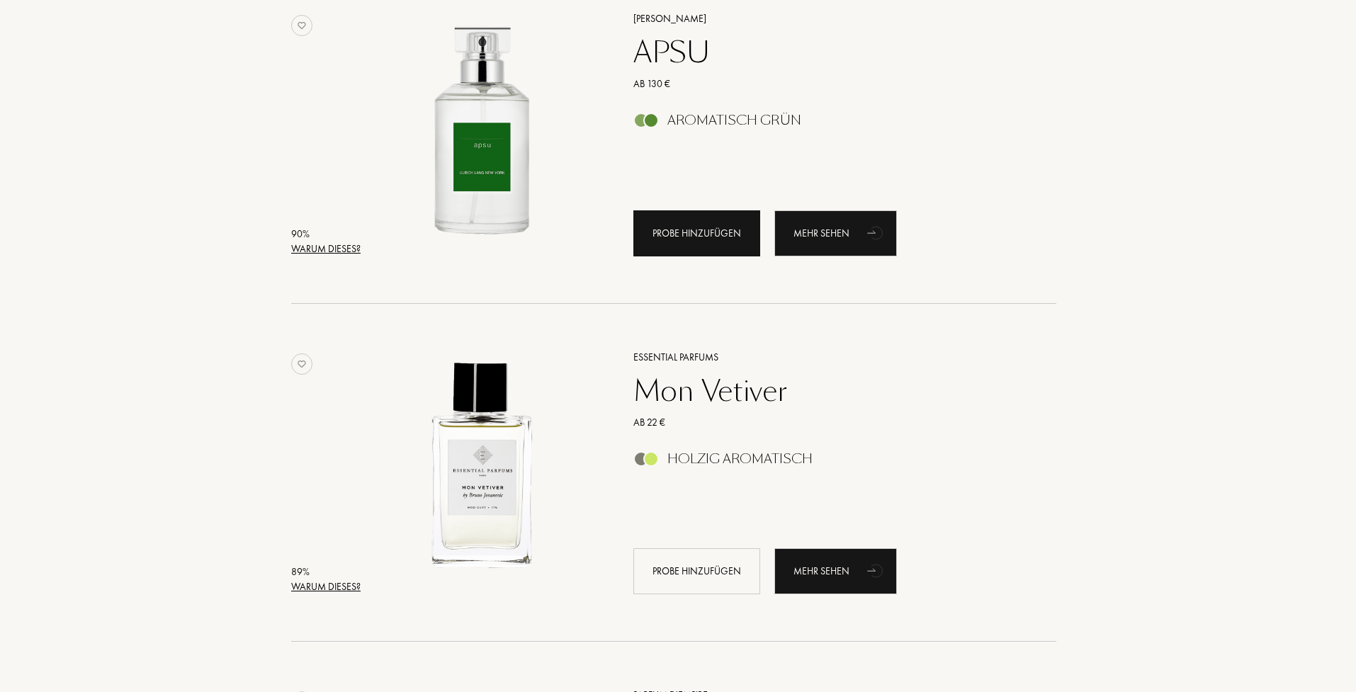
click at [689, 247] on div "Probe hinzufügen" at bounding box center [697, 233] width 127 height 46
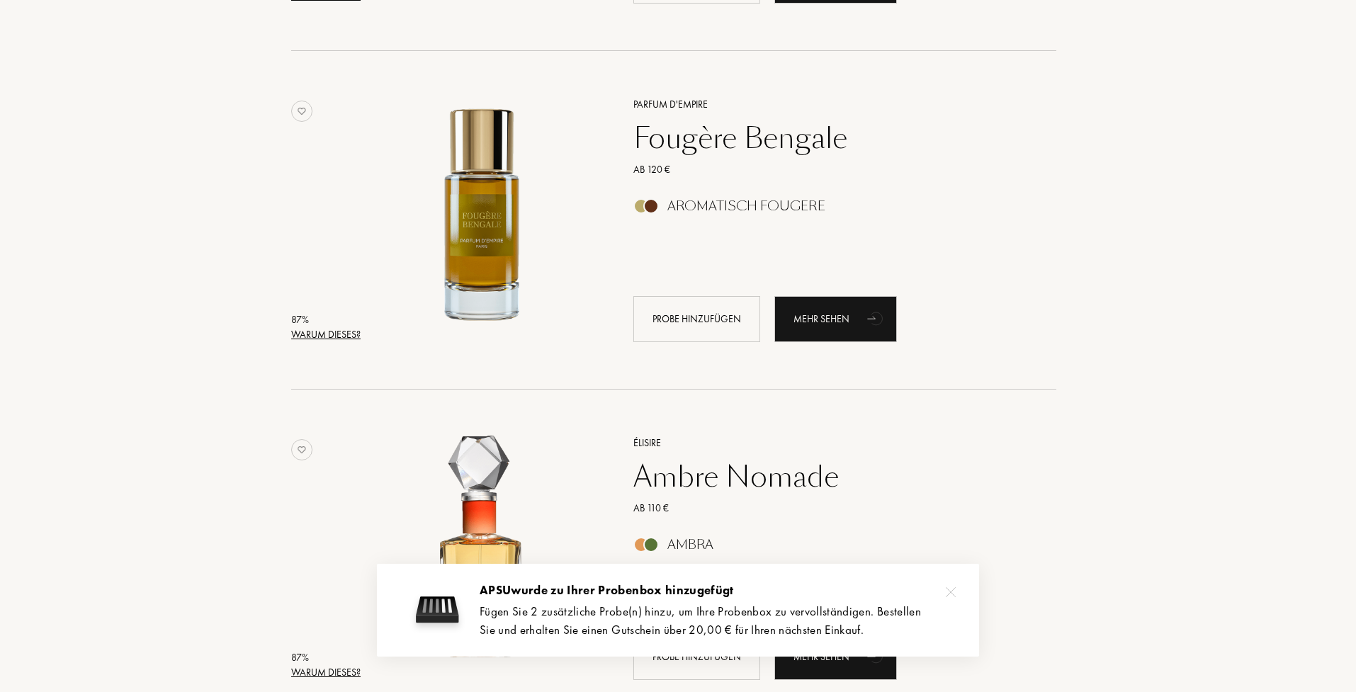
scroll to position [1875, 4]
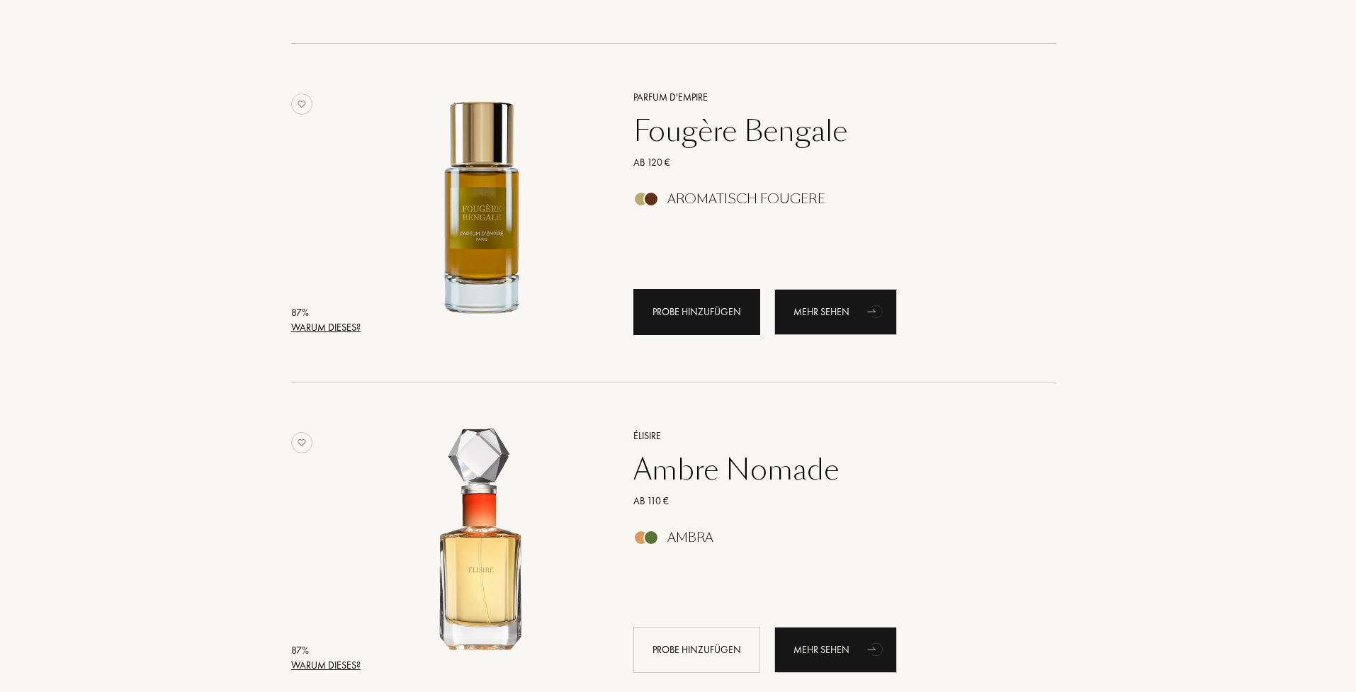
click at [707, 317] on div "Probe hinzufügen" at bounding box center [697, 312] width 127 height 46
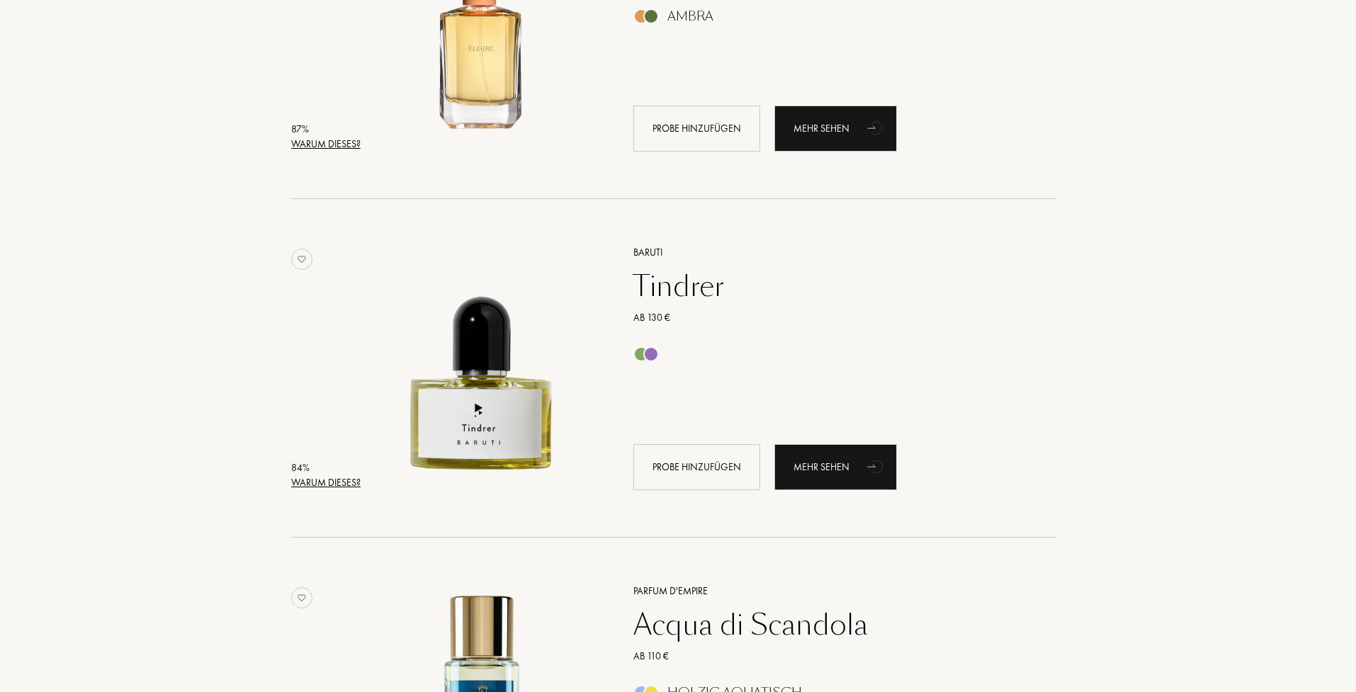
scroll to position [2397, 4]
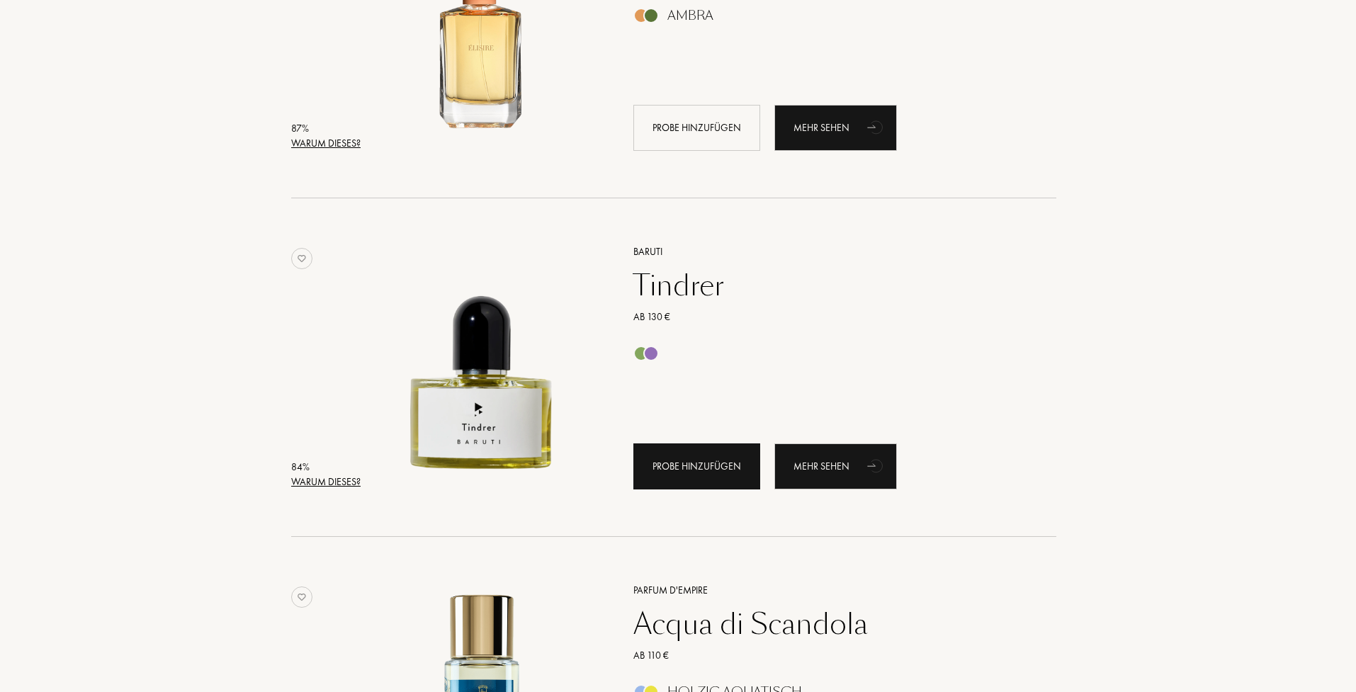
click at [663, 478] on div "Probe hinzufügen" at bounding box center [697, 467] width 127 height 46
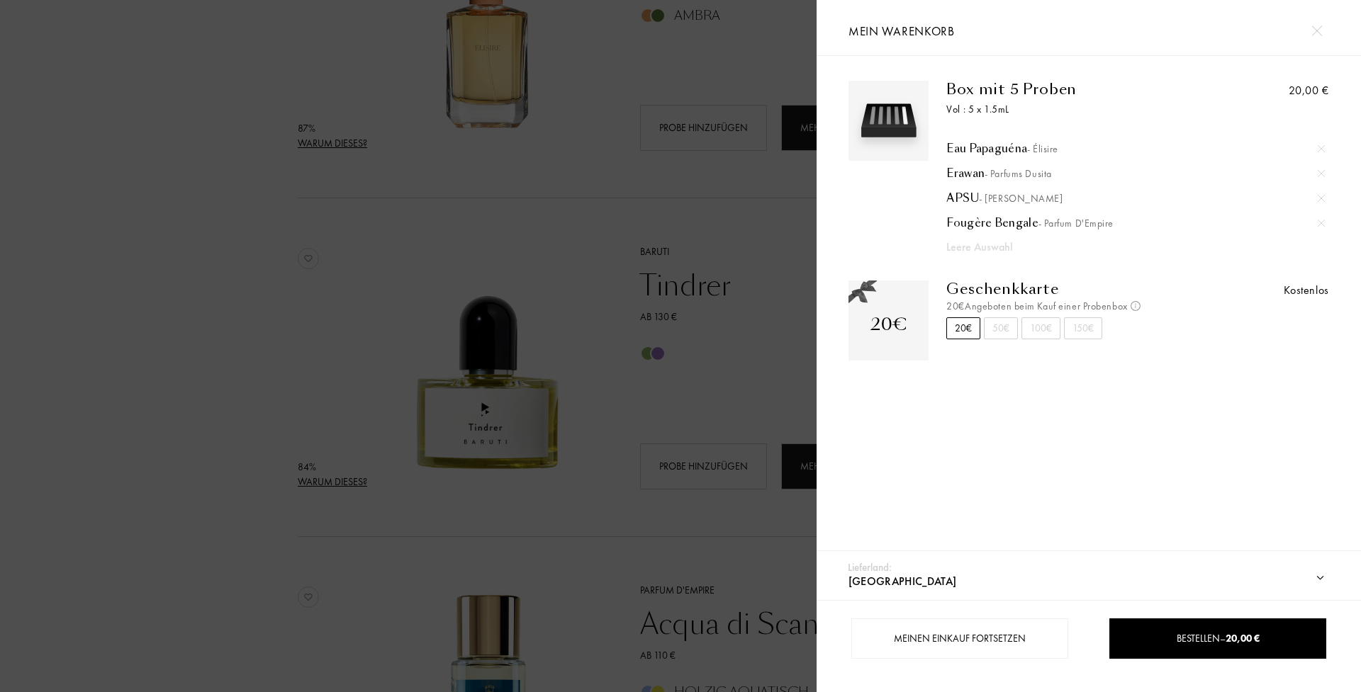
click at [663, 332] on div at bounding box center [408, 346] width 816 height 692
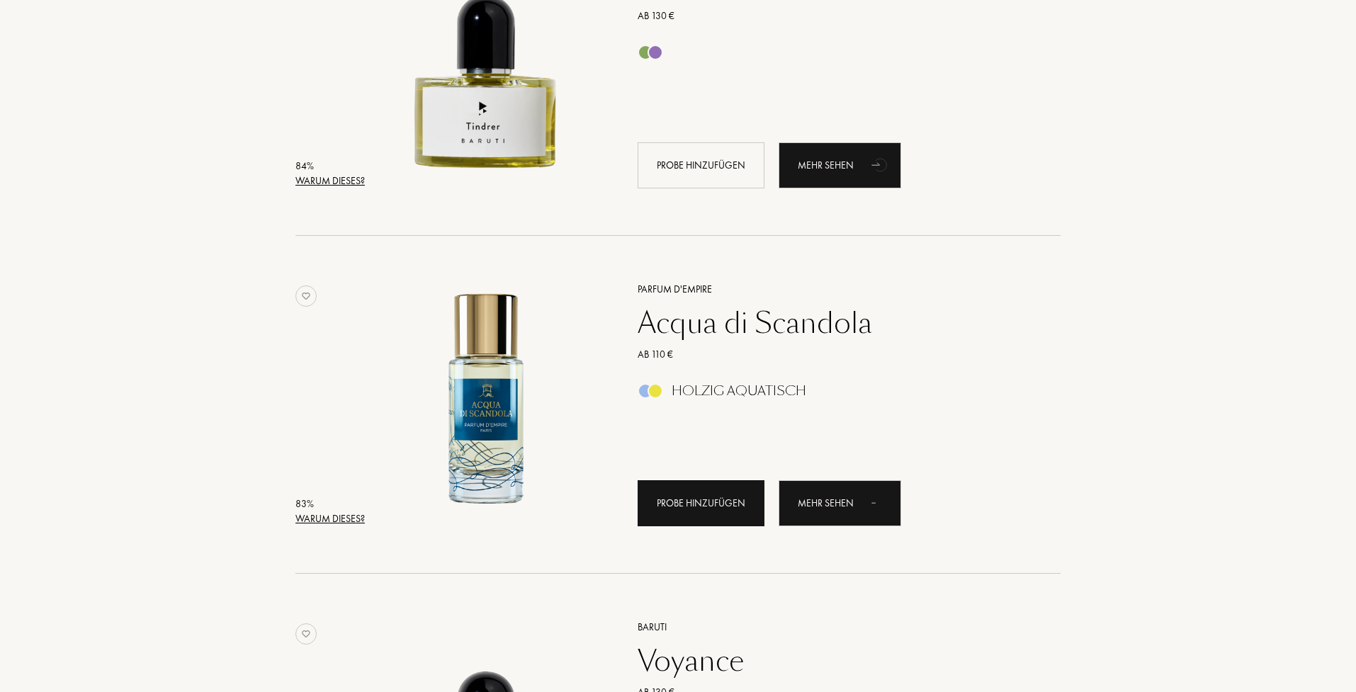
scroll to position [2699, 0]
click at [706, 513] on div "Probe hinzufügen" at bounding box center [701, 503] width 127 height 46
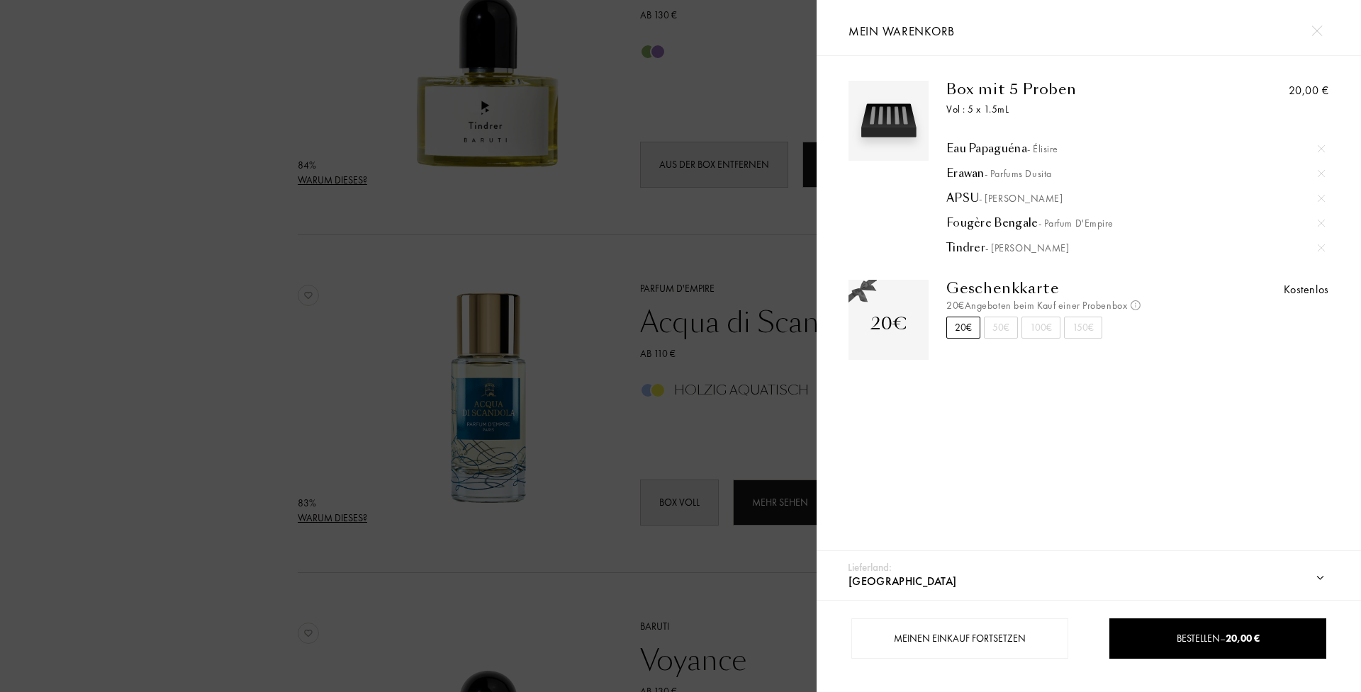
select select "AT"
click at [678, 437] on div at bounding box center [408, 346] width 816 height 692
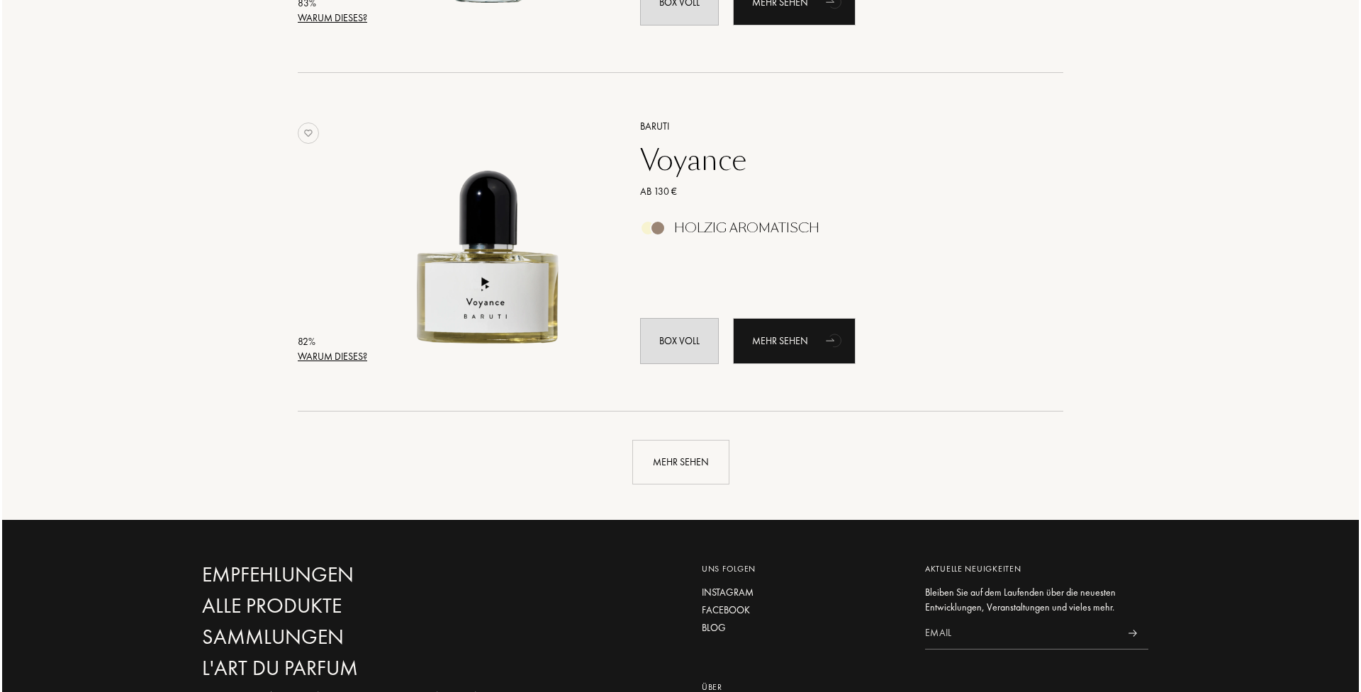
scroll to position [3215, 0]
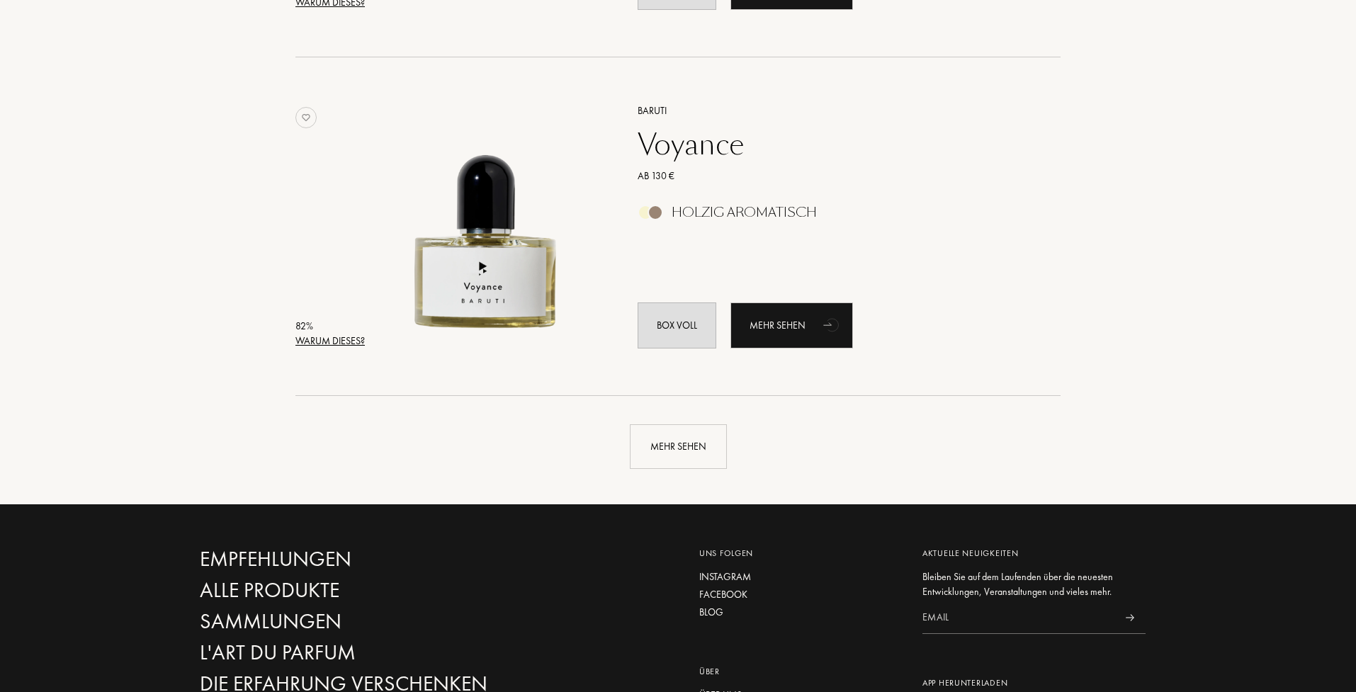
click at [340, 337] on div "Warum dieses?" at bounding box center [330, 341] width 69 height 15
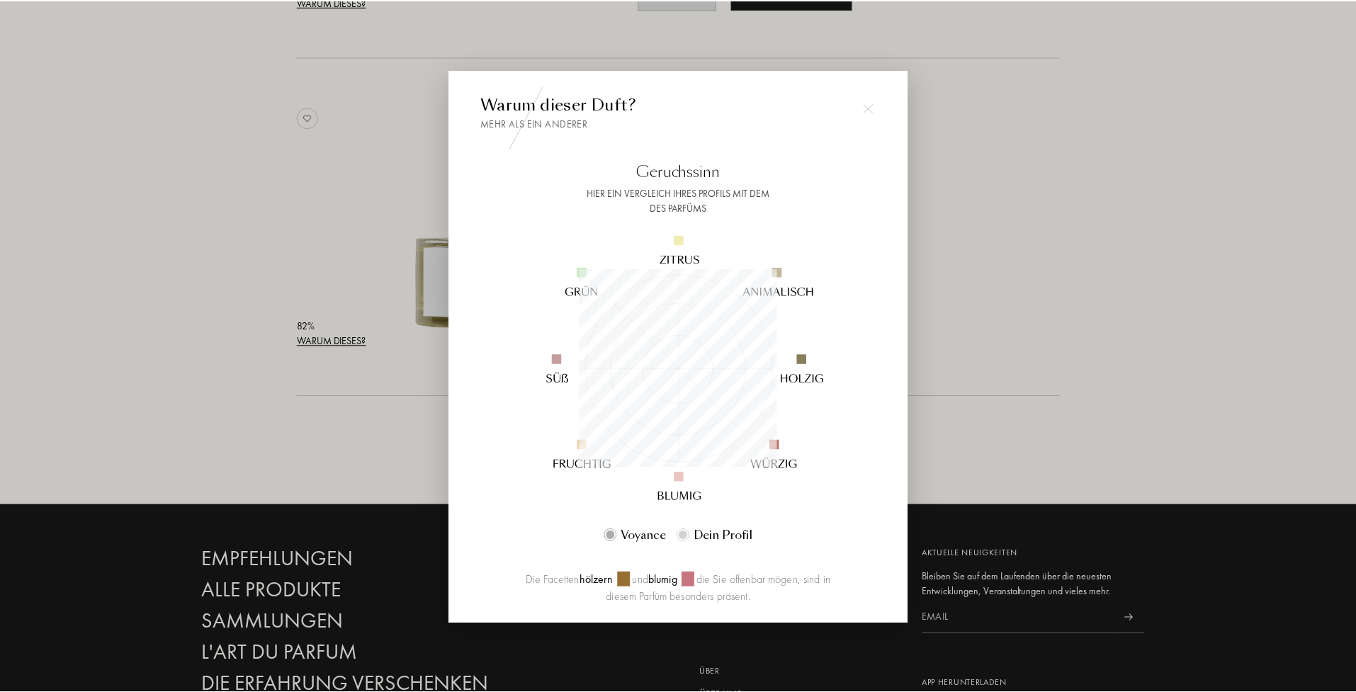
scroll to position [198, 198]
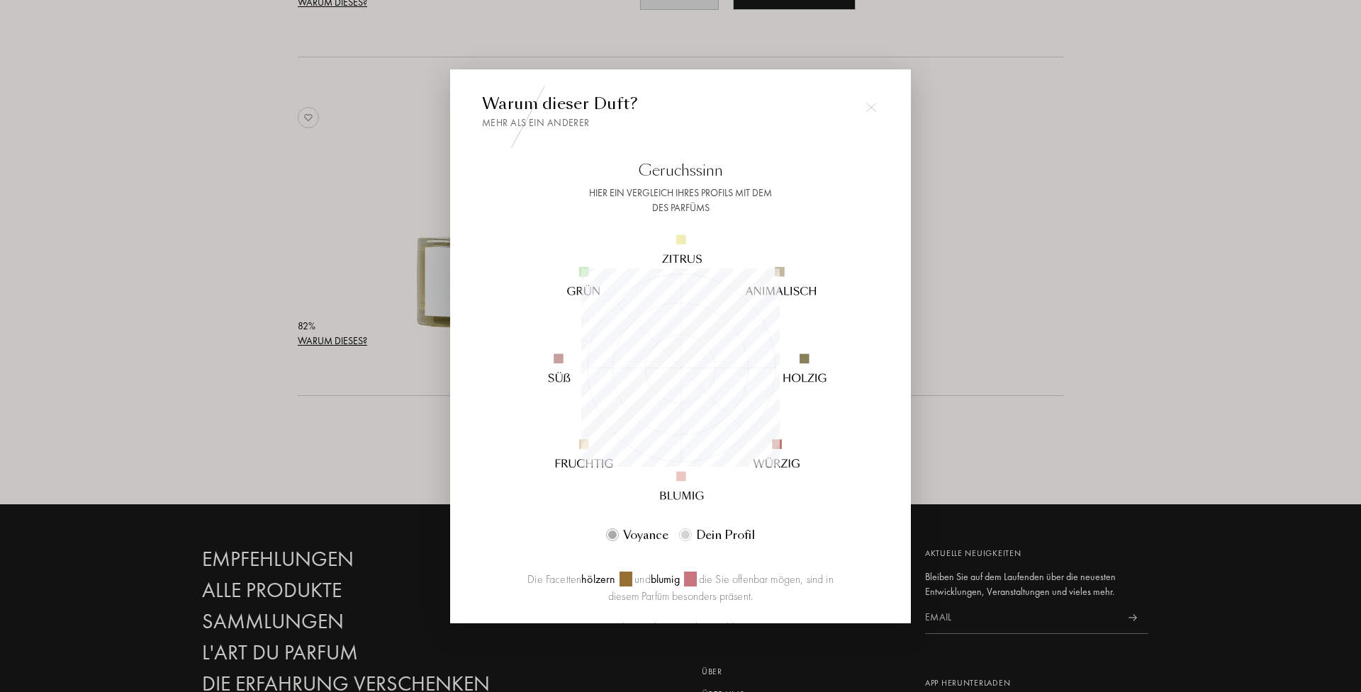
click at [1086, 398] on div at bounding box center [680, 346] width 1361 height 692
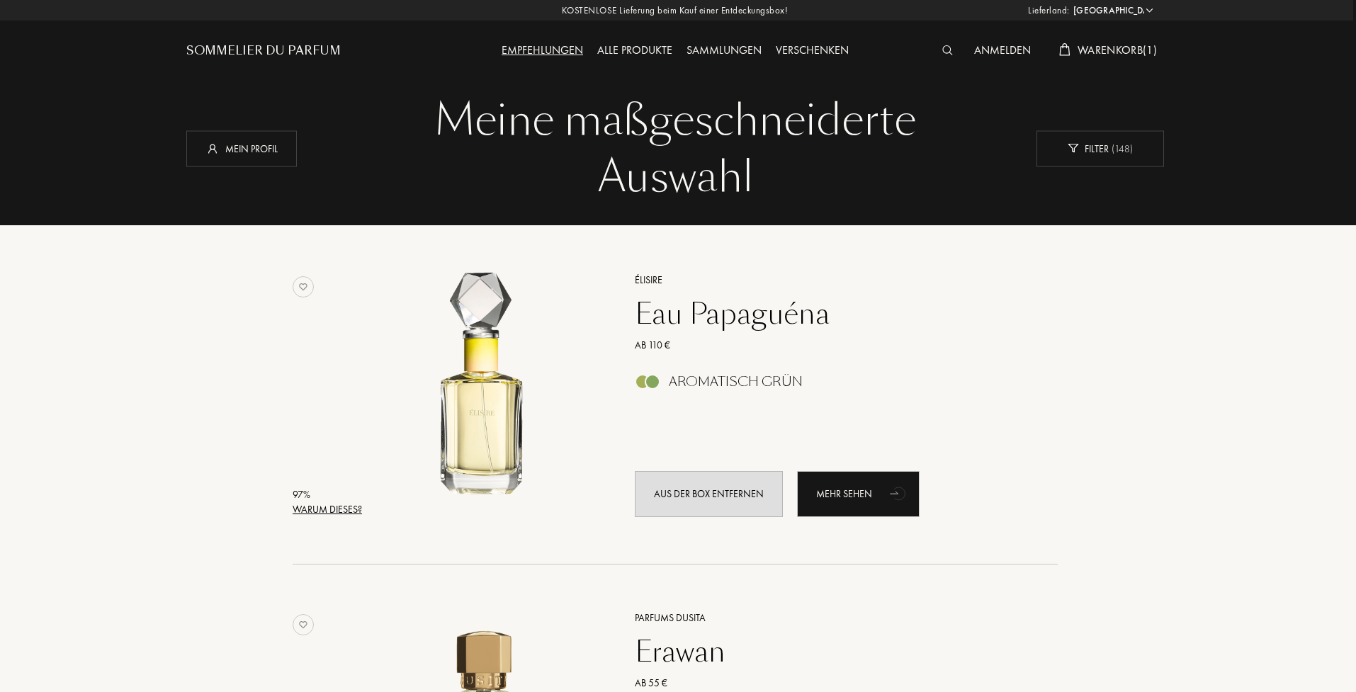
scroll to position [0, 3]
click at [350, 506] on div "Warum dieses?" at bounding box center [327, 509] width 69 height 15
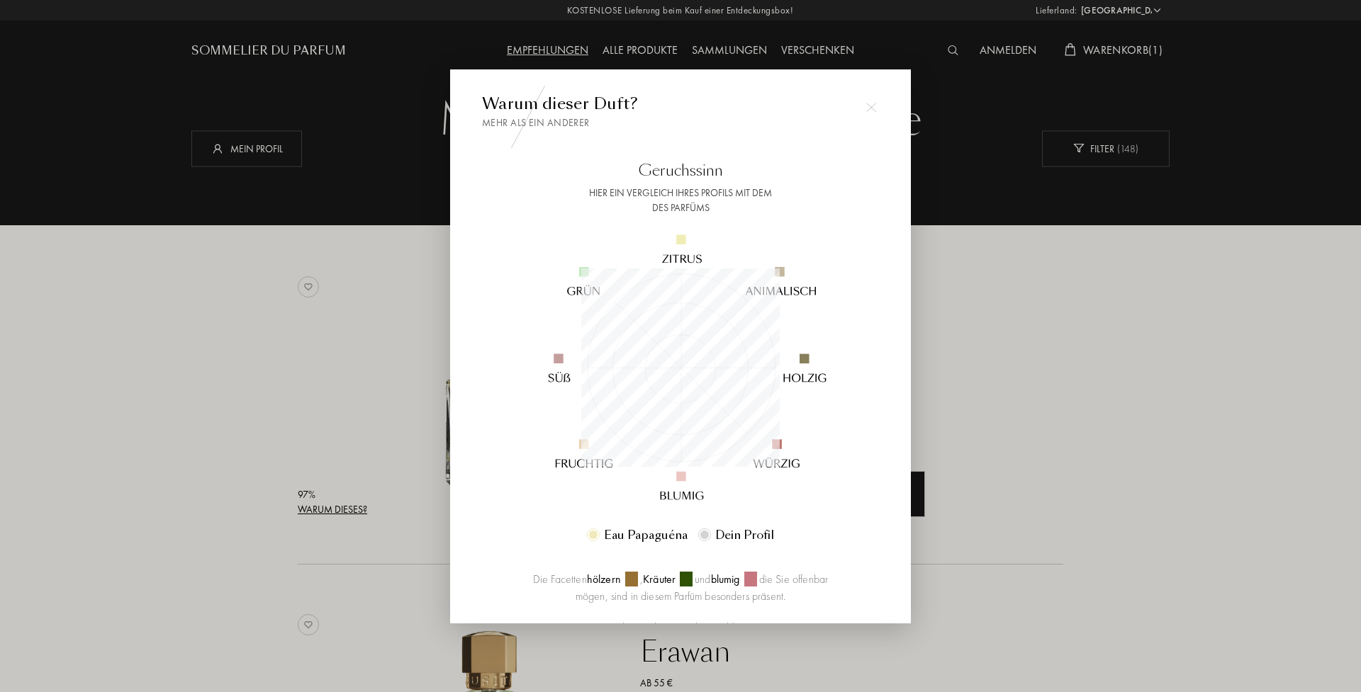
scroll to position [198, 198]
click at [1172, 481] on div at bounding box center [680, 346] width 1361 height 692
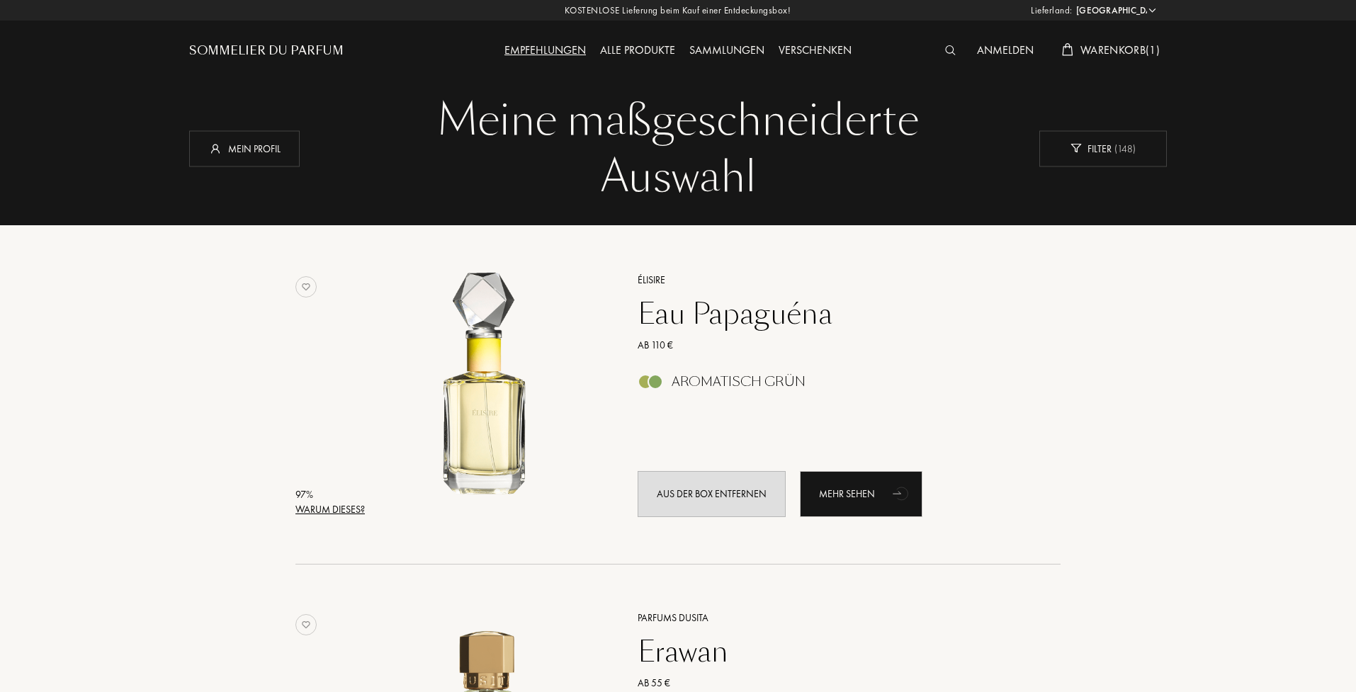
click at [329, 511] on div "Warum dieses?" at bounding box center [330, 509] width 69 height 15
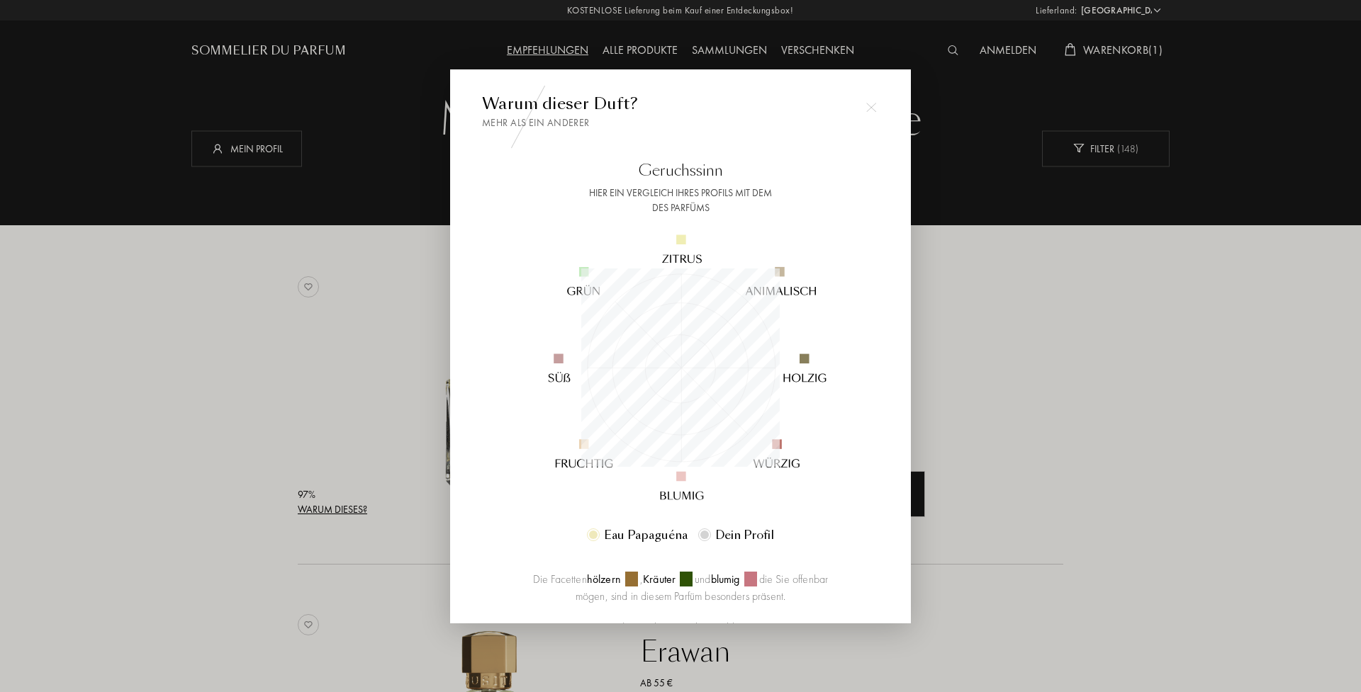
click at [994, 425] on div at bounding box center [680, 346] width 1361 height 692
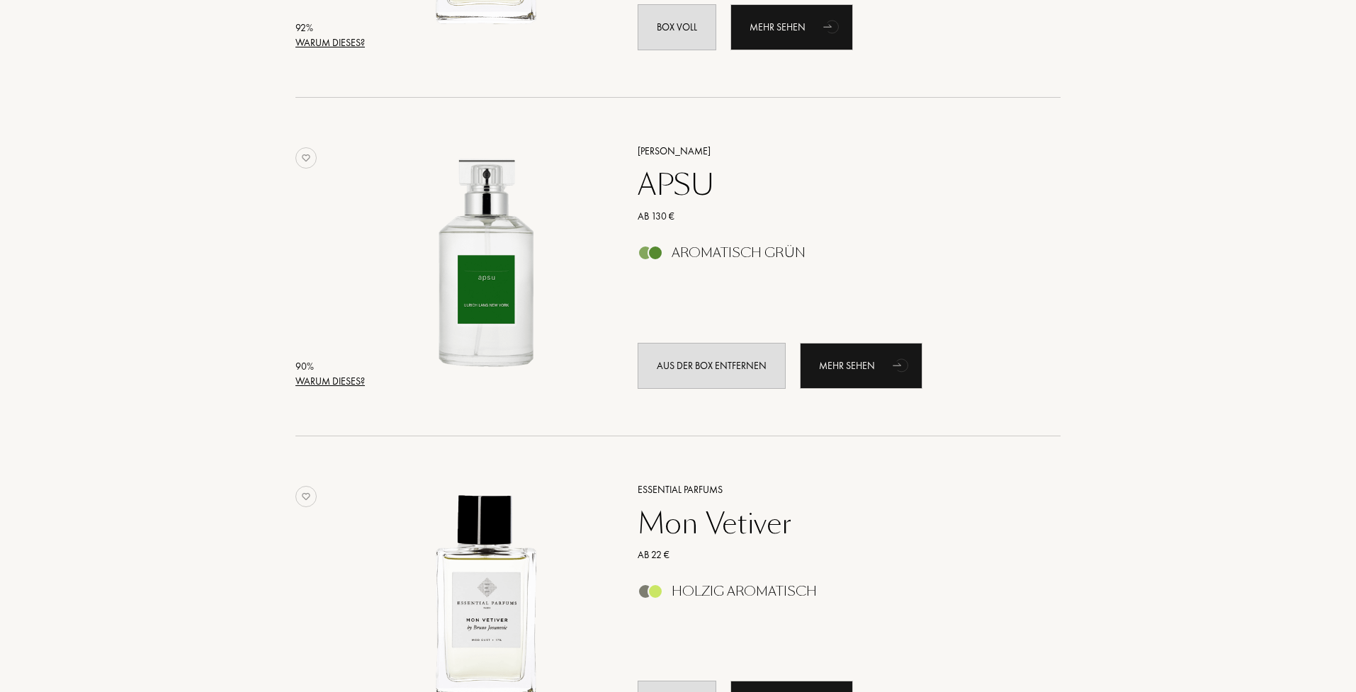
scroll to position [1145, 0]
